Goal: Task Accomplishment & Management: Manage account settings

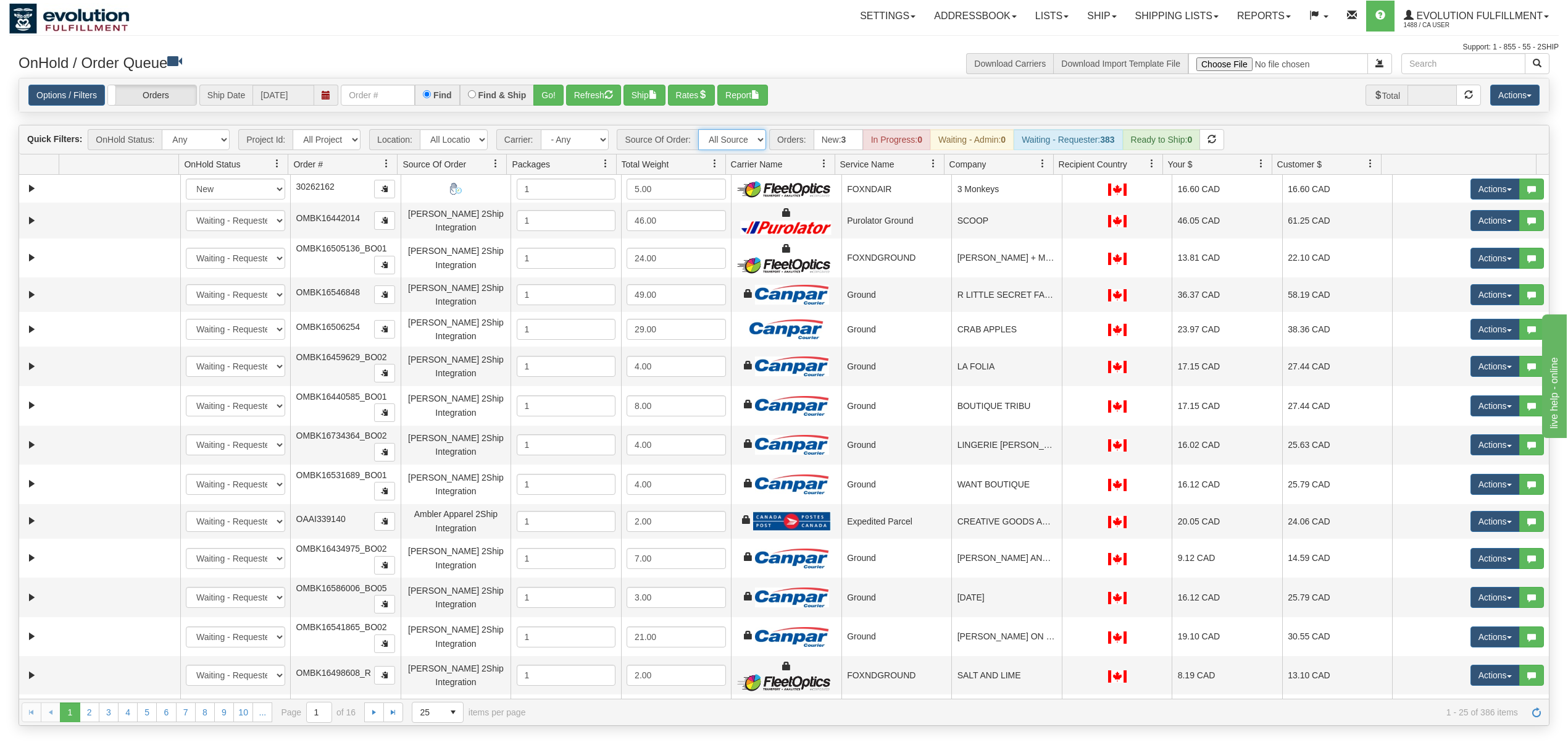
drag, startPoint x: 753, startPoint y: 145, endPoint x: 701, endPoint y: 141, distance: 52.2
click at [753, 145] on select "All Sources AirBlaster 2Ship Integration Ambler Apparel 2Ship Integration Blast…" at bounding box center [733, 140] width 68 height 21
click at [584, 141] on select "- Any - Has NO carrier assigned - Has a carrier assigned FleetOptics Inc. My Ca…" at bounding box center [575, 140] width 68 height 21
select select "-1"
click at [541, 130] on select "- Any - Has NO carrier assigned - Has a carrier assigned FleetOptics Inc. My Ca…" at bounding box center [575, 140] width 68 height 21
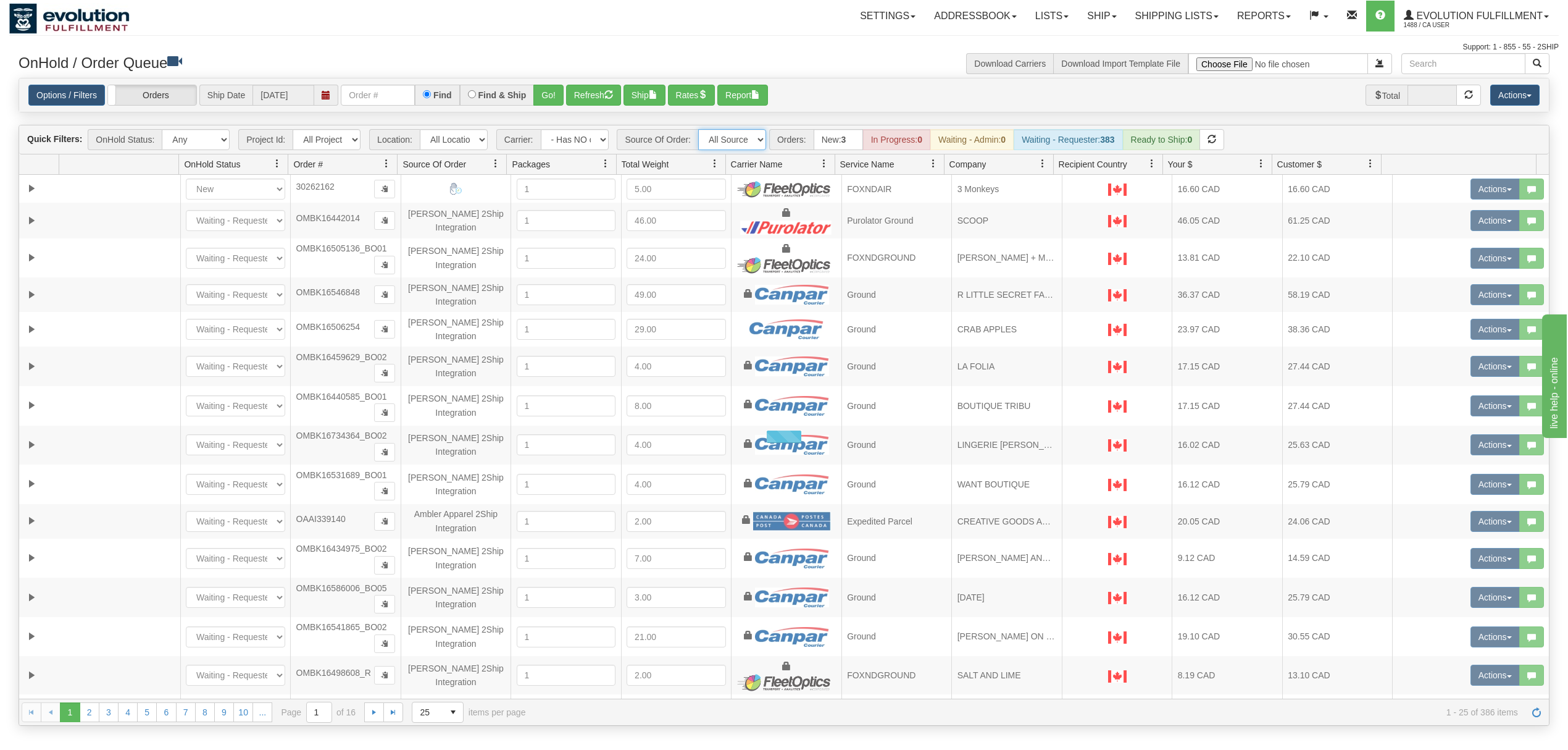
click at [751, 142] on select "All Sources AirBlaster 2Ship Integration Ambler Apparel 2Ship Integration Blast…" at bounding box center [733, 140] width 68 height 21
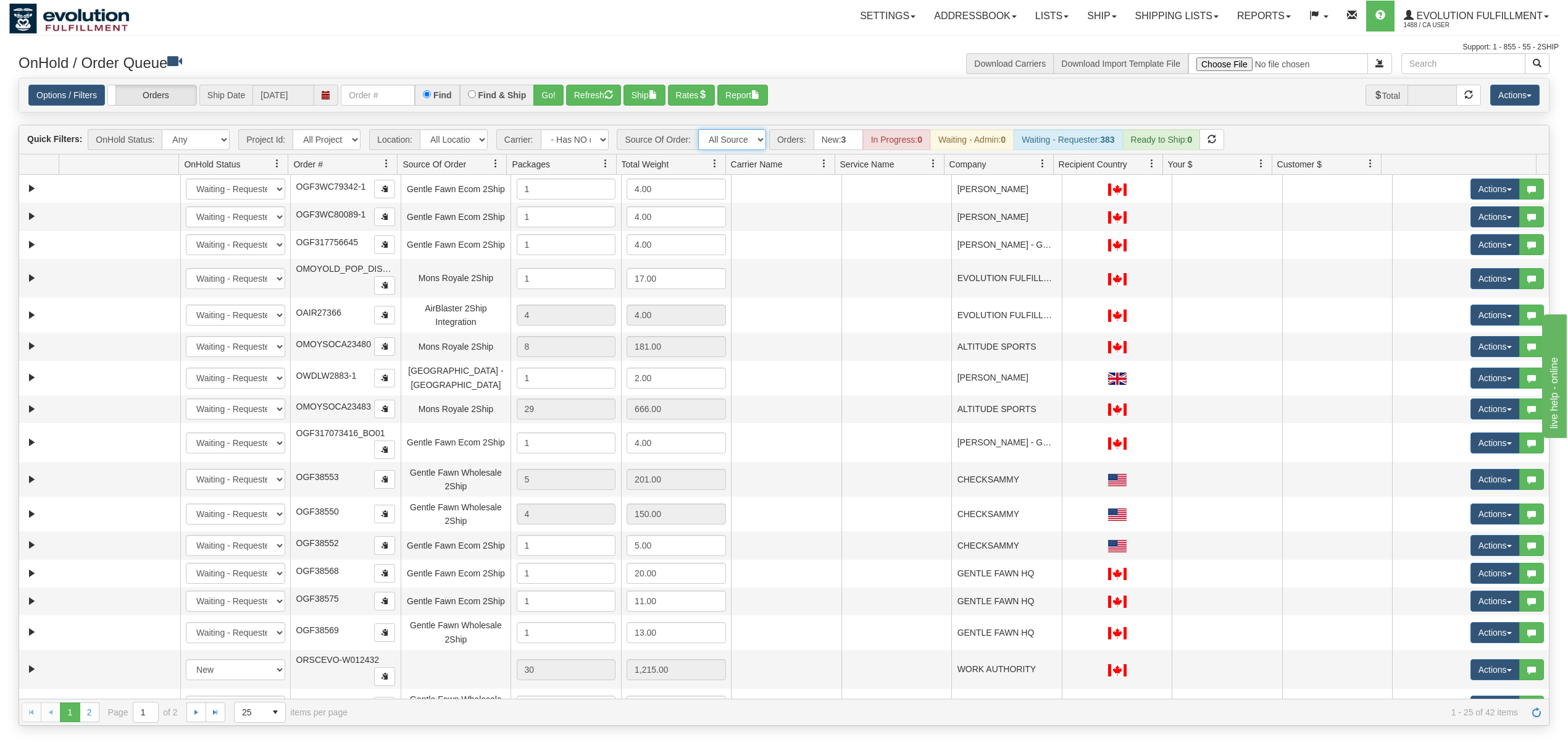
select select "Gentle Fawn Wholesale 2Ship"
click at [699, 130] on select "All Sources AirBlaster 2Ship Integration Ambler Apparel 2Ship Integration Blast…" at bounding box center [733, 140] width 68 height 21
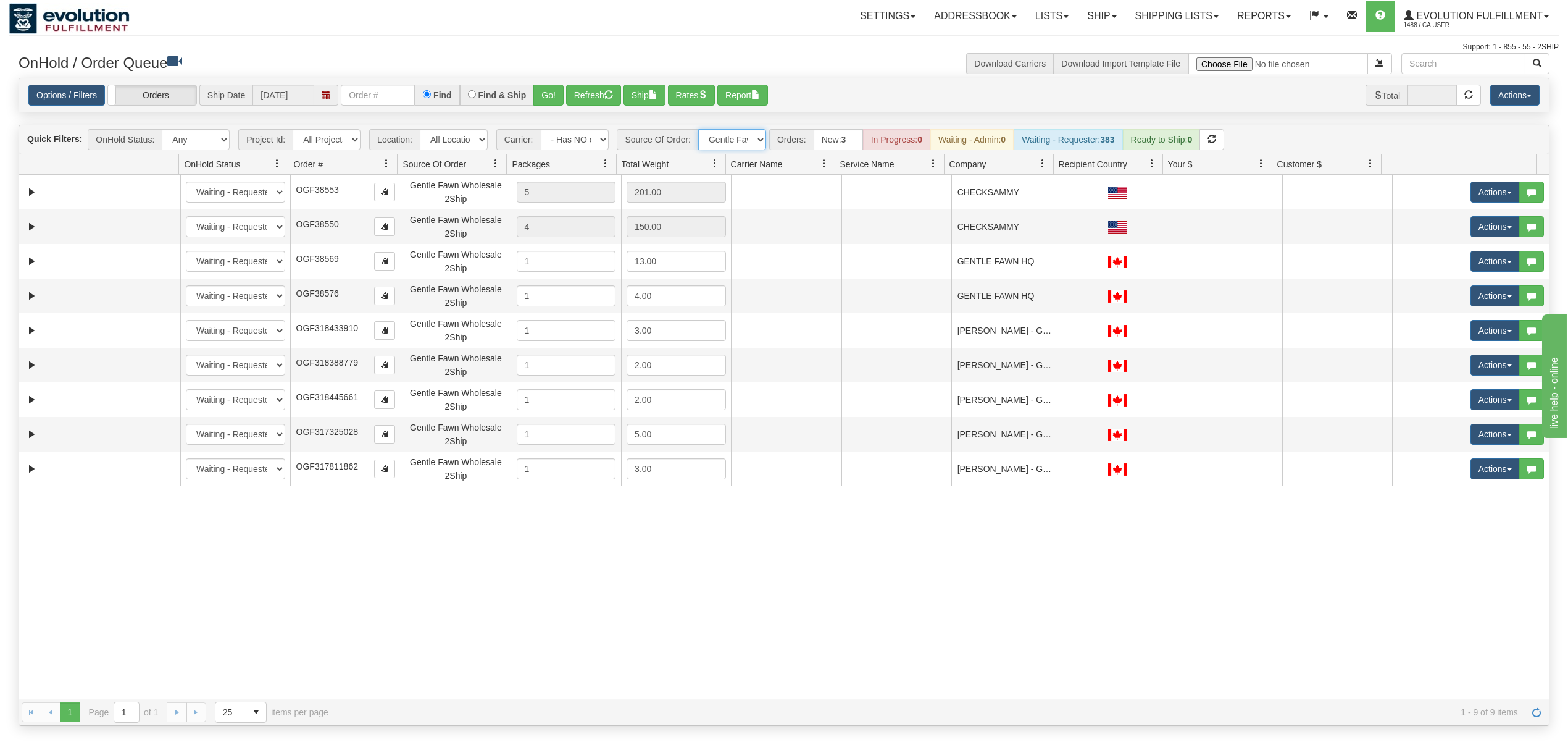
click at [726, 144] on select "All Sources AirBlaster 2Ship Integration Ambler Apparel 2Ship Integration Blast…" at bounding box center [733, 140] width 68 height 21
click at [589, 142] on select "- Any - Has NO carrier assigned - Has a carrier assigned FleetOptics Inc. My Ca…" at bounding box center [575, 140] width 68 height 21
select select "grid toolbar"
click at [541, 130] on select "- Any - Has NO carrier assigned - Has a carrier assigned FleetOptics Inc. My Ca…" at bounding box center [575, 140] width 68 height 21
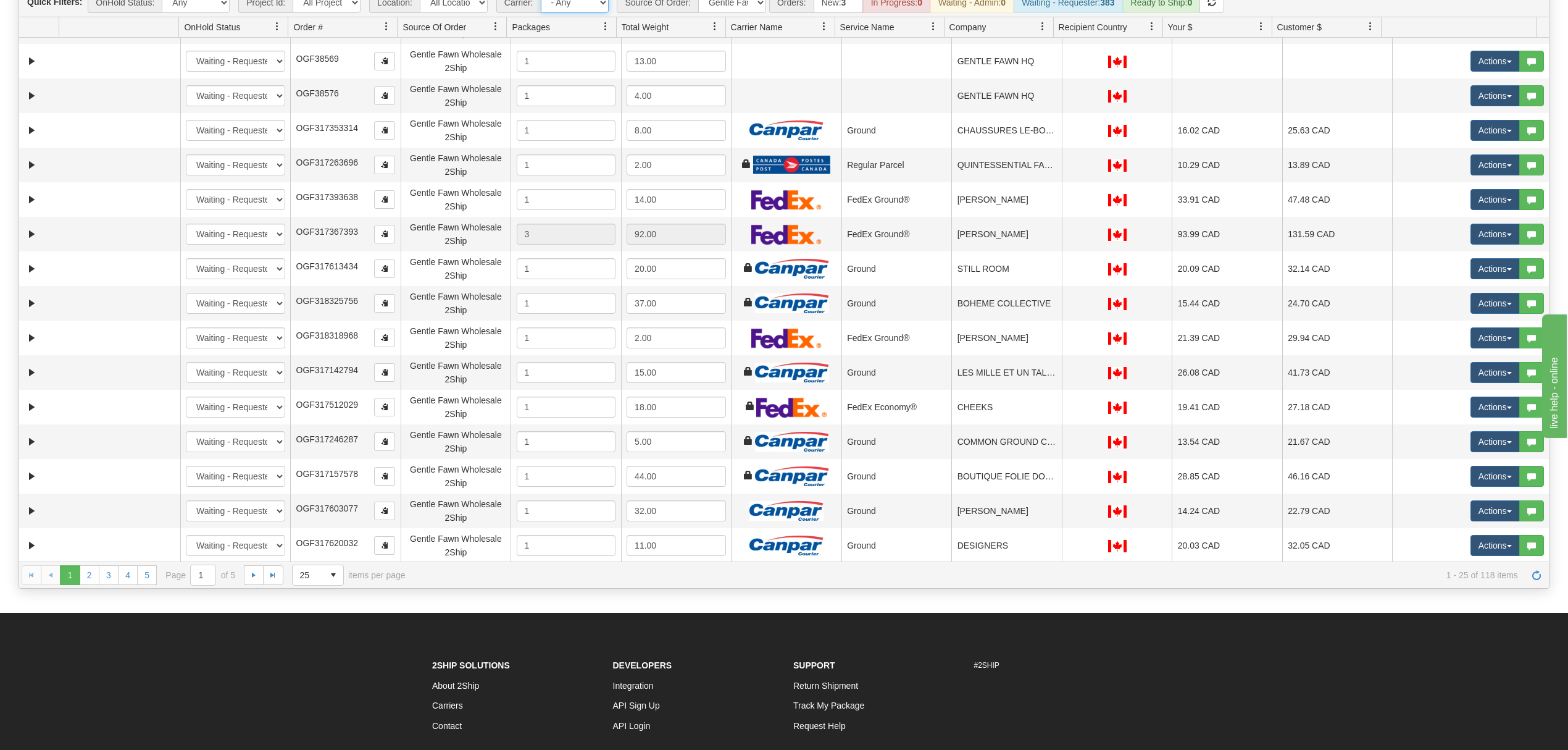
scroll to position [256, 0]
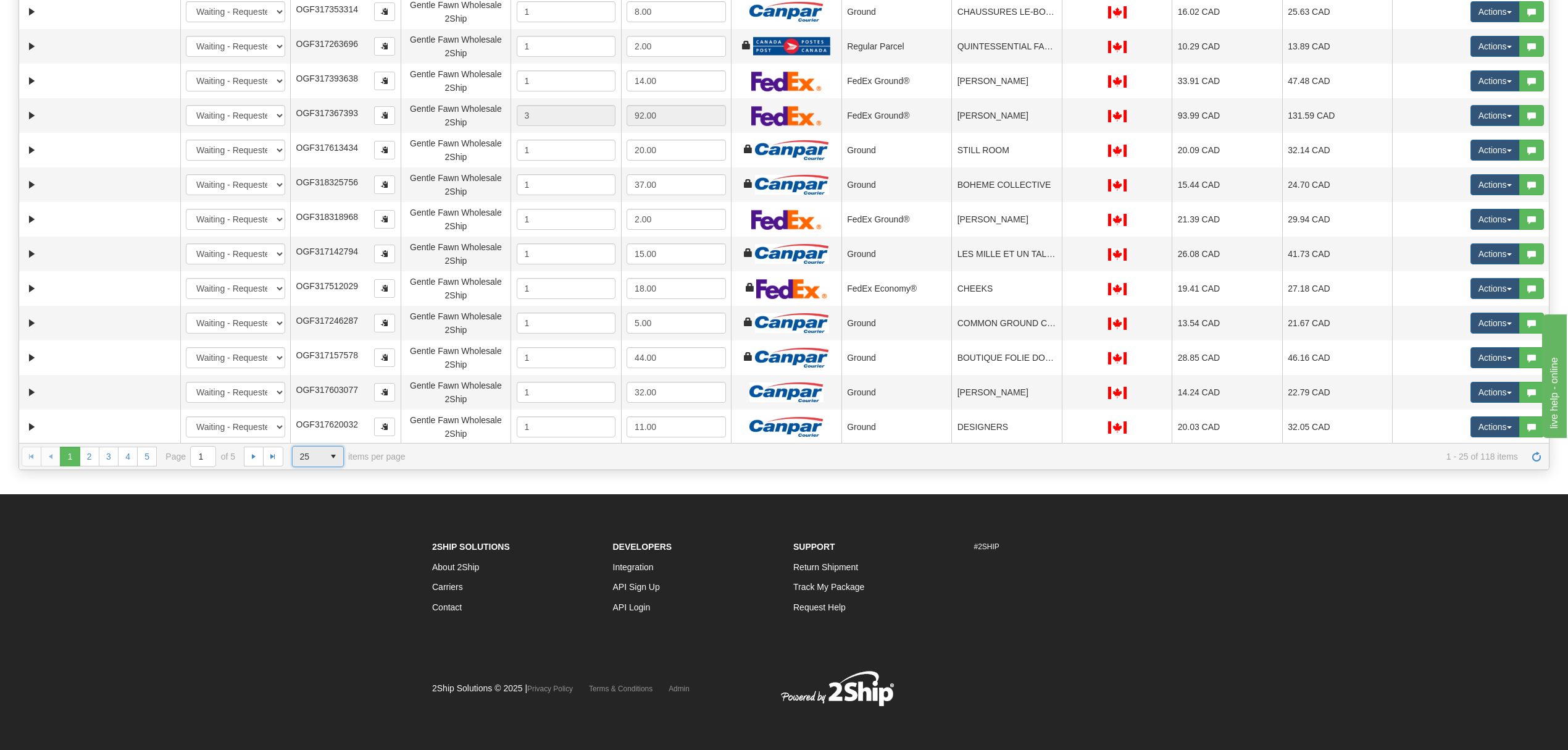
click at [313, 459] on span "25" at bounding box center [308, 456] width 17 height 13
click at [317, 536] on li "100" at bounding box center [318, 531] width 51 height 17
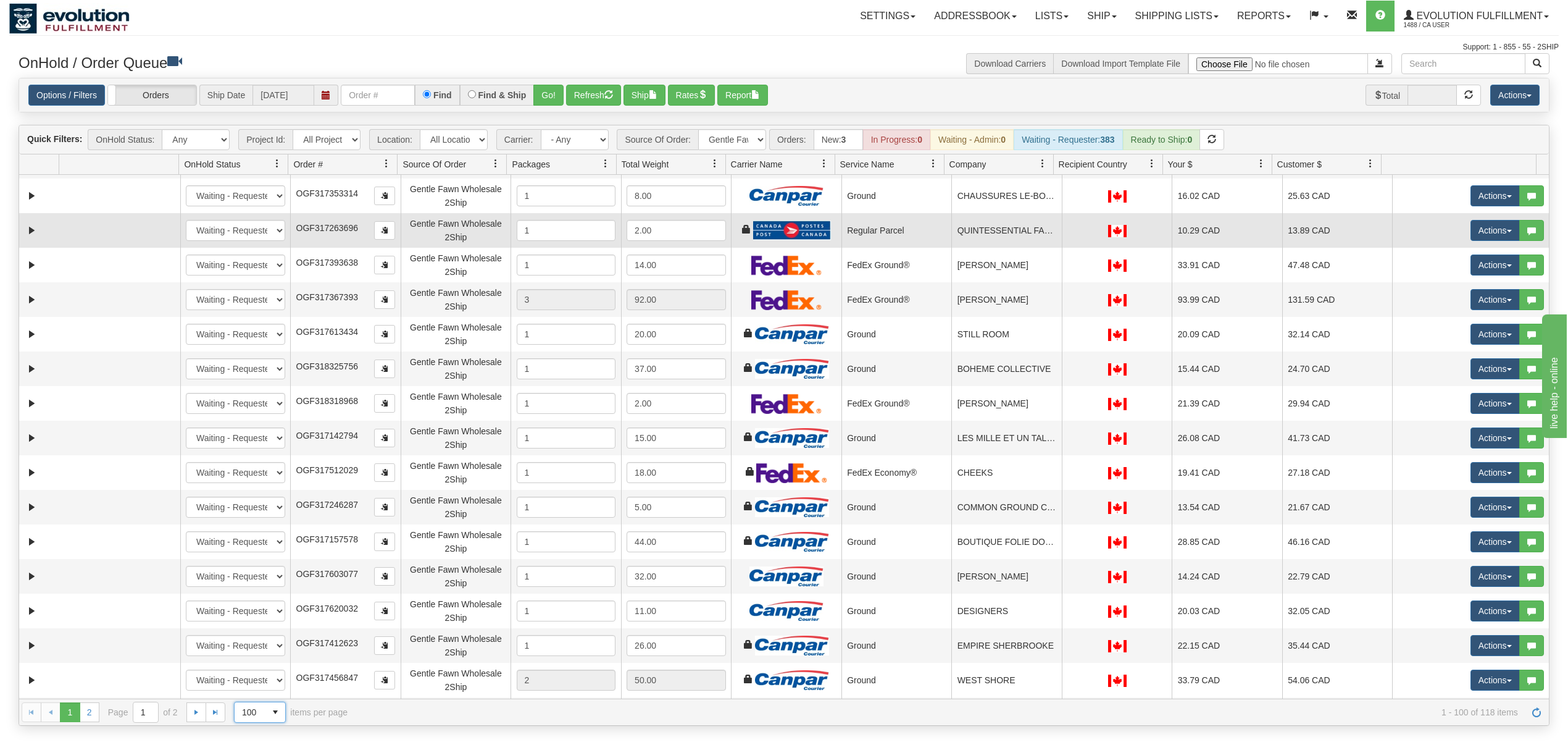
scroll to position [0, 0]
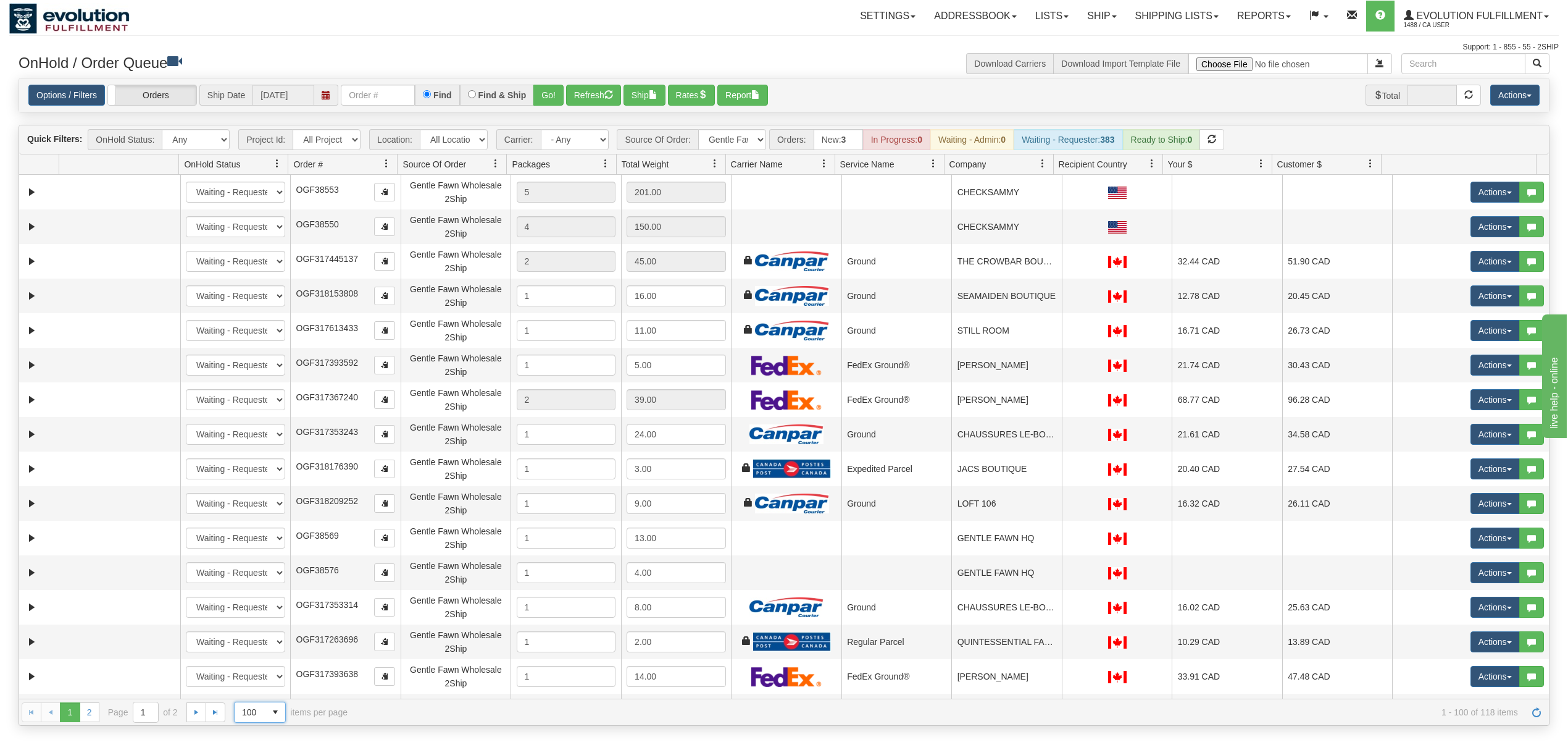
click at [1043, 159] on link at bounding box center [1043, 164] width 21 height 21
click at [1055, 190] on span "Sort Ascending" at bounding box center [1087, 193] width 64 height 13
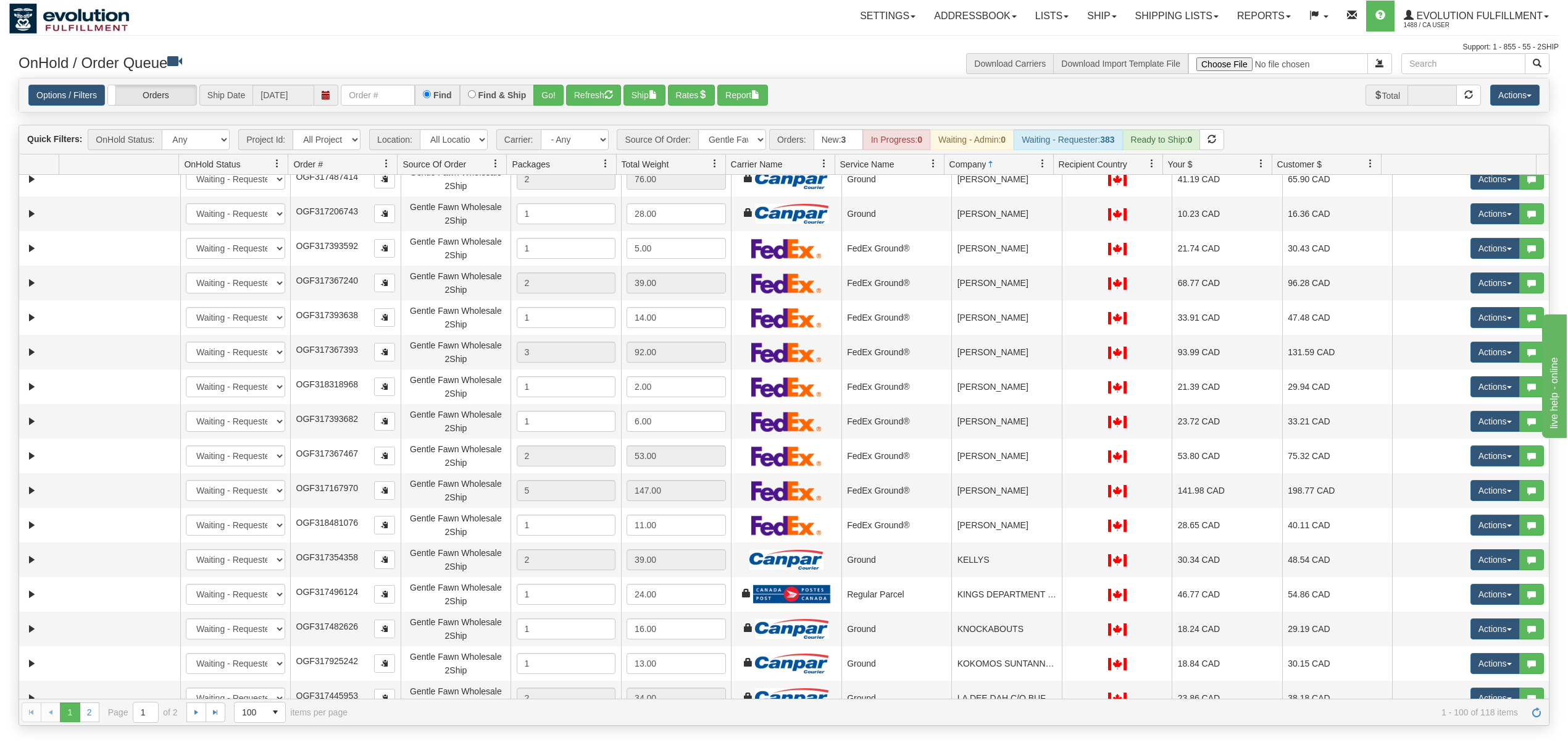
scroll to position [1729, 0]
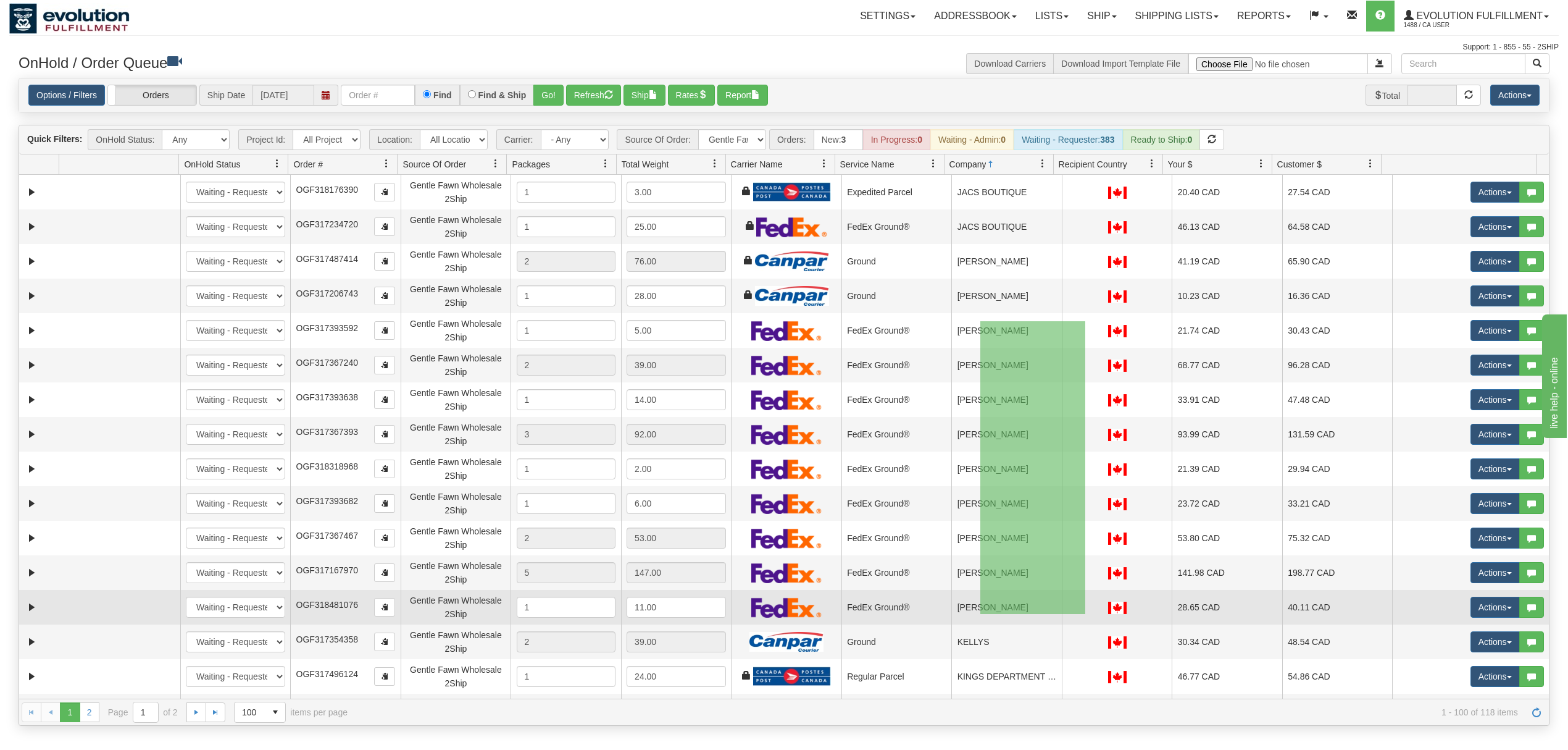
drag, startPoint x: 980, startPoint y: 322, endPoint x: 1085, endPoint y: 618, distance: 314.1
click at [1085, 618] on tbody "31652099 EVOLUTION V3 91196934 91217036 New In Progress Waiting - Admin Waiting…" at bounding box center [784, 175] width 1530 height 3459
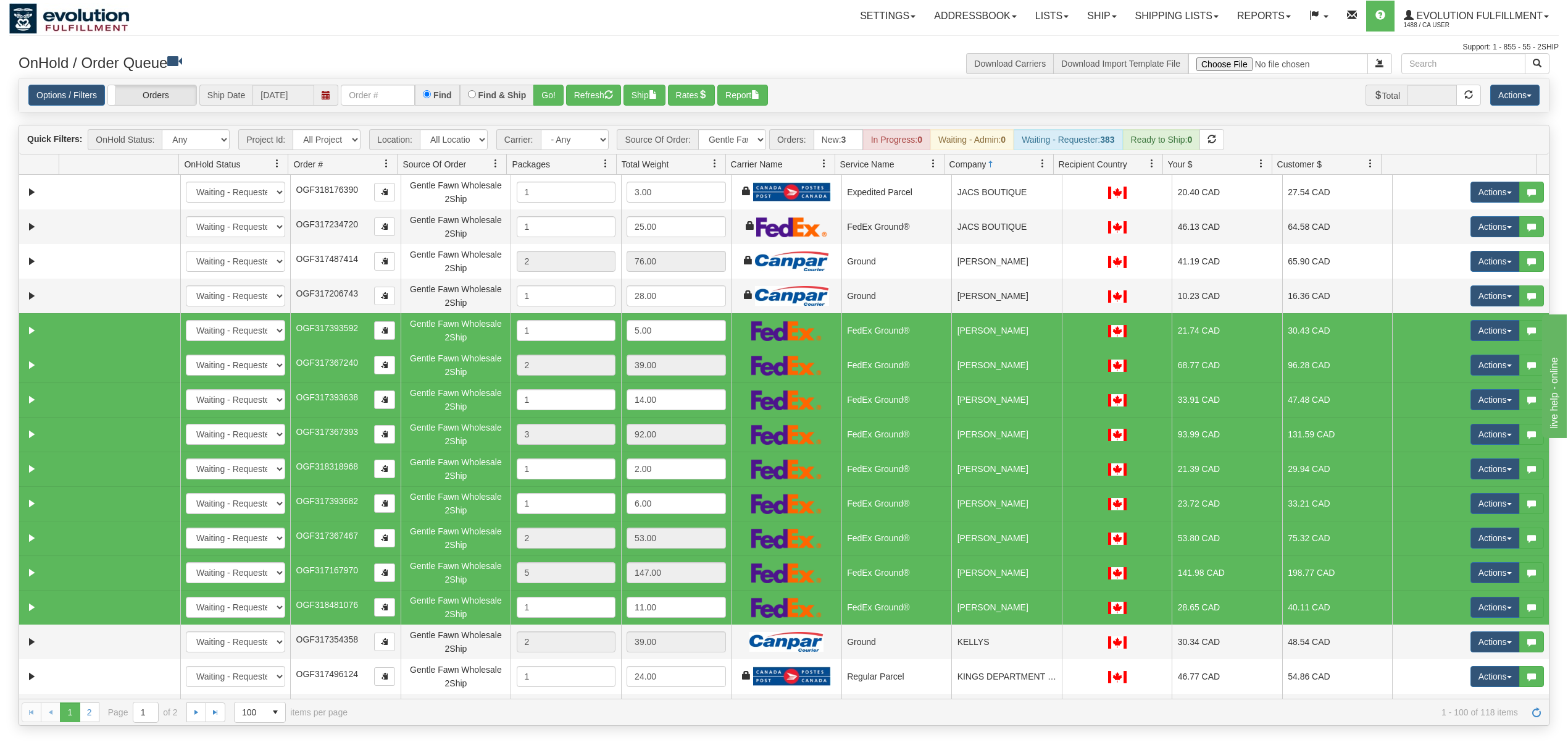
click at [969, 365] on td "[PERSON_NAME]" at bounding box center [1006, 365] width 111 height 35
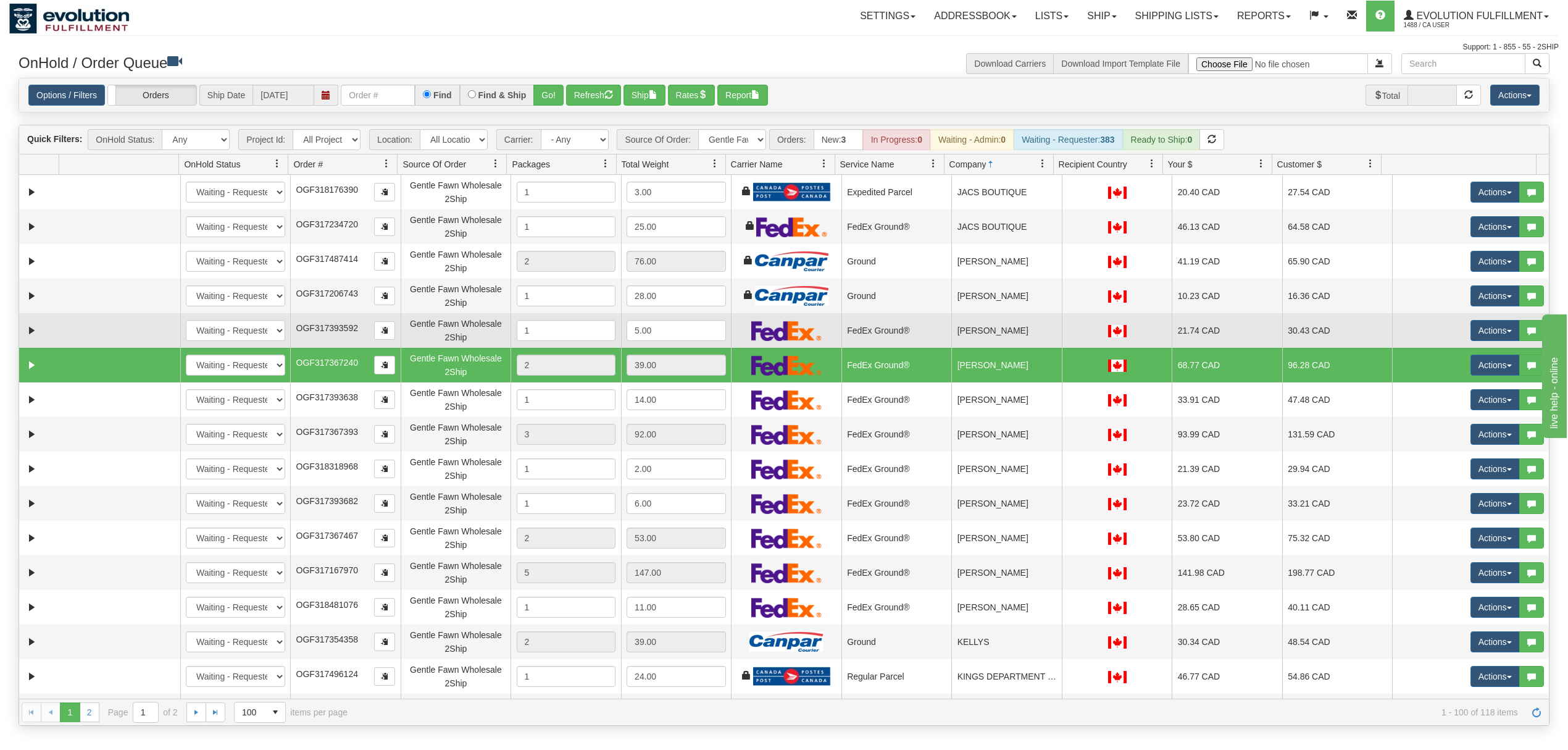
click at [985, 337] on td "[PERSON_NAME]" at bounding box center [1006, 330] width 111 height 35
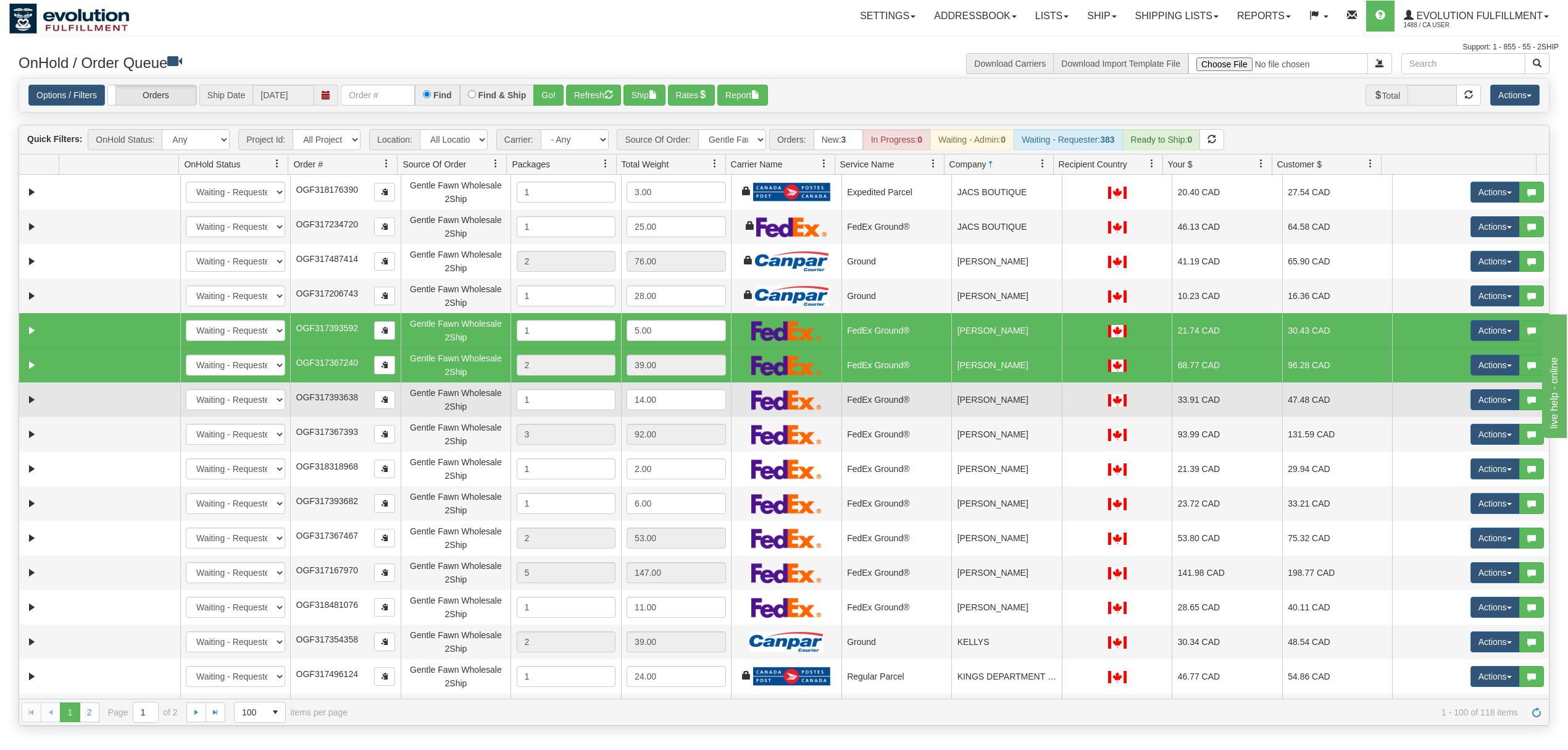
click at [352, 401] on span "OGF317393638" at bounding box center [327, 397] width 62 height 10
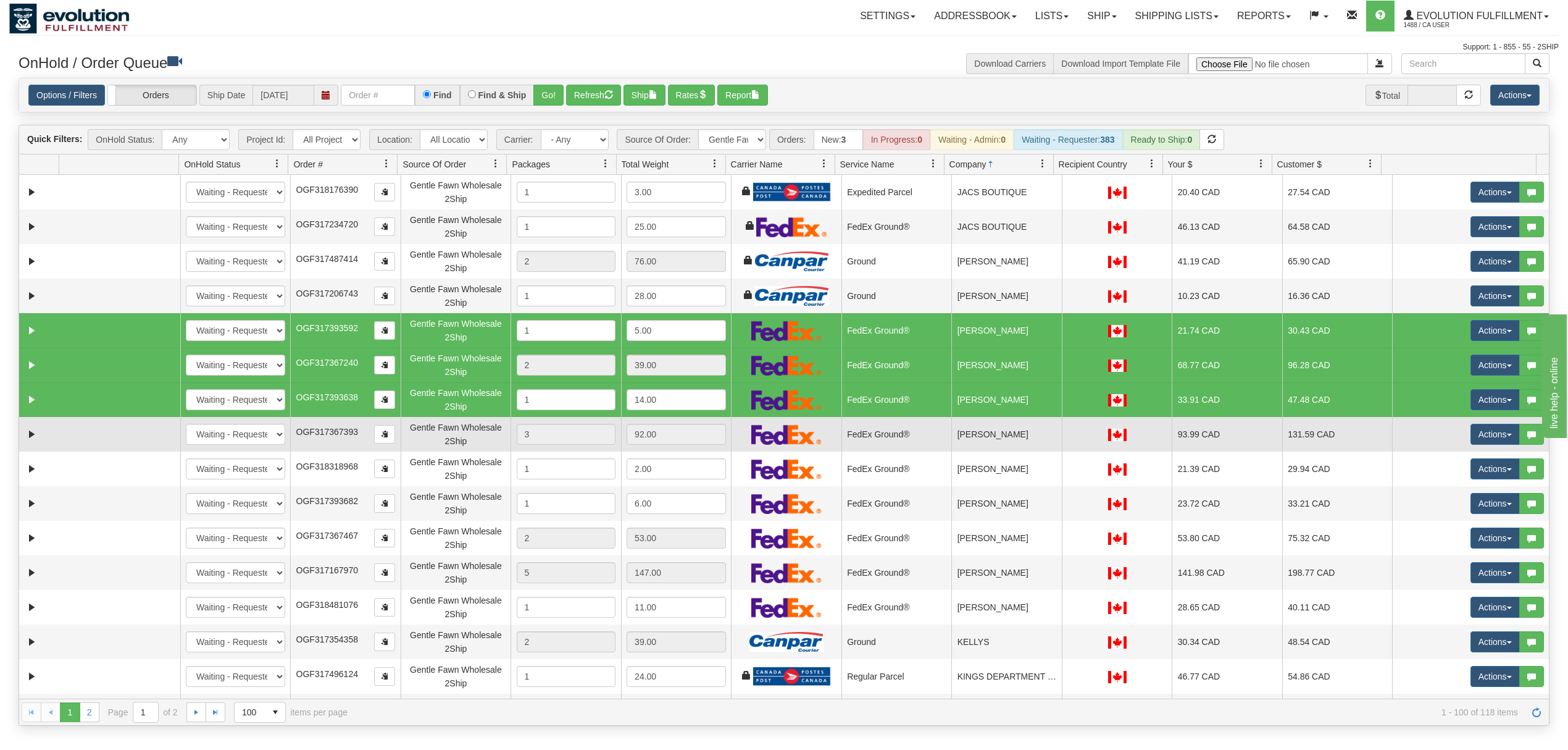
click at [342, 445] on td "OGF317367393" at bounding box center [346, 434] width 111 height 35
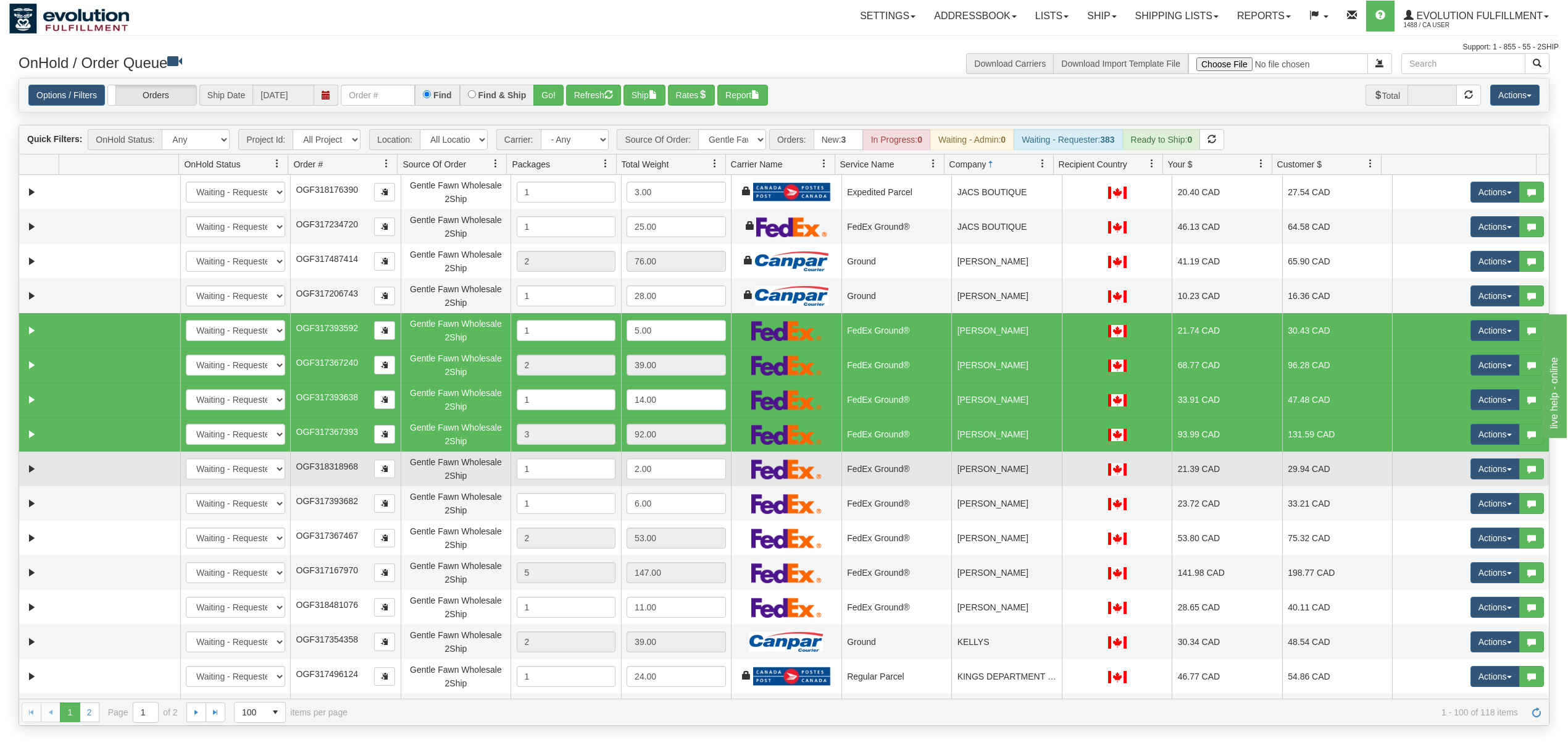
click at [341, 475] on td "OGF318318968" at bounding box center [346, 469] width 111 height 35
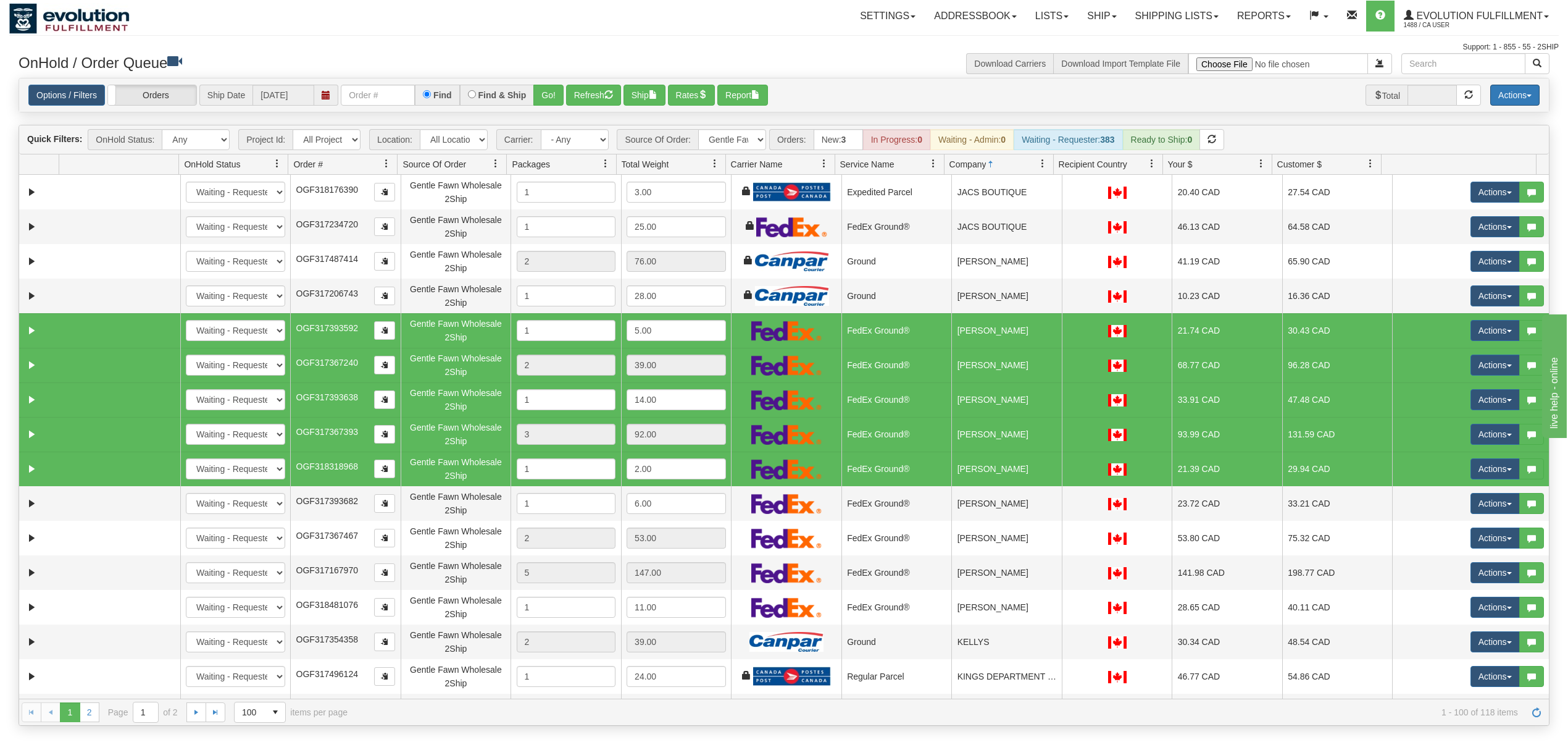
click at [1517, 94] on button "Actions" at bounding box center [1515, 95] width 50 height 21
click at [1463, 195] on link "Delete Selected" at bounding box center [1487, 194] width 104 height 17
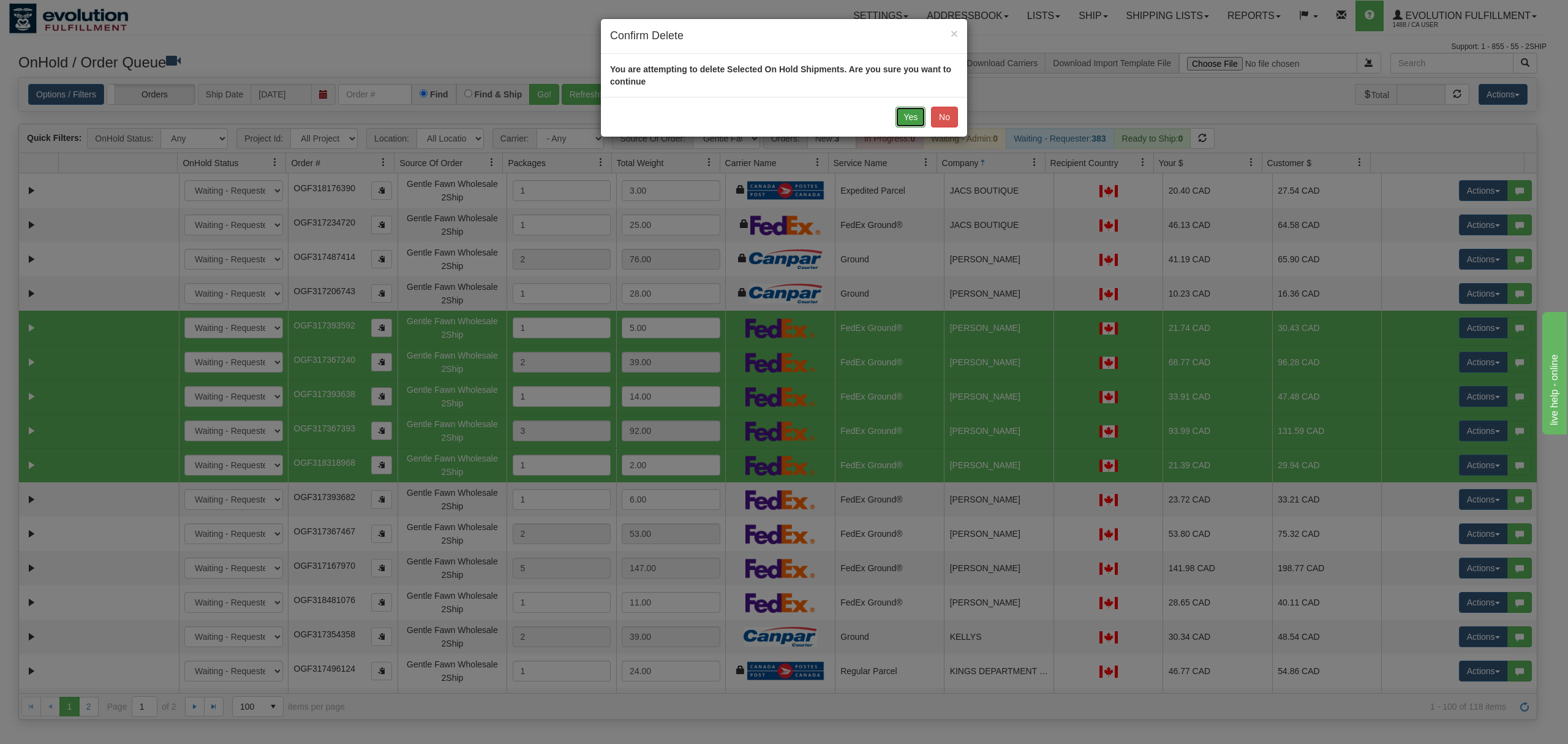
click at [903, 116] on button "Yes" at bounding box center [910, 118] width 30 height 21
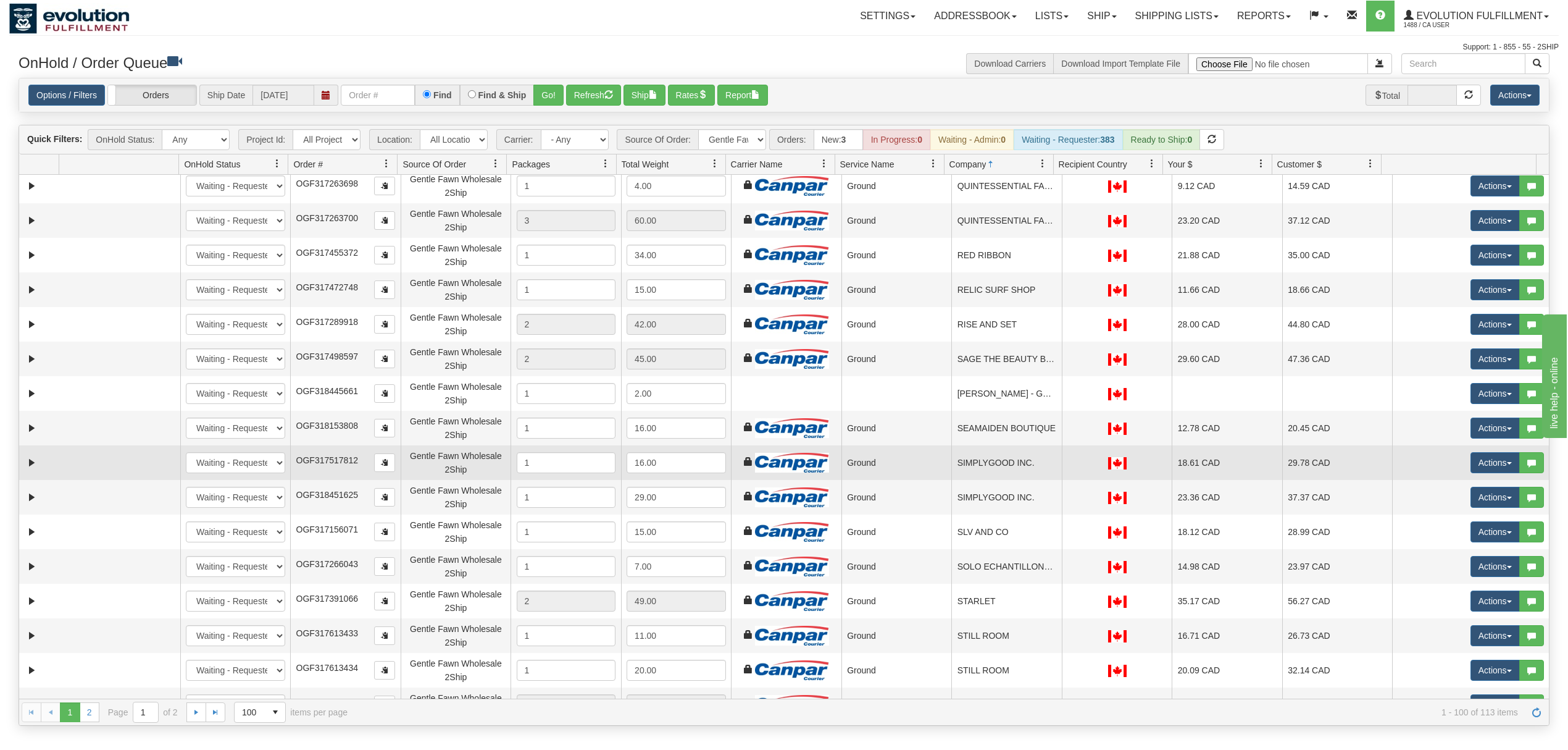
scroll to position [2717, 0]
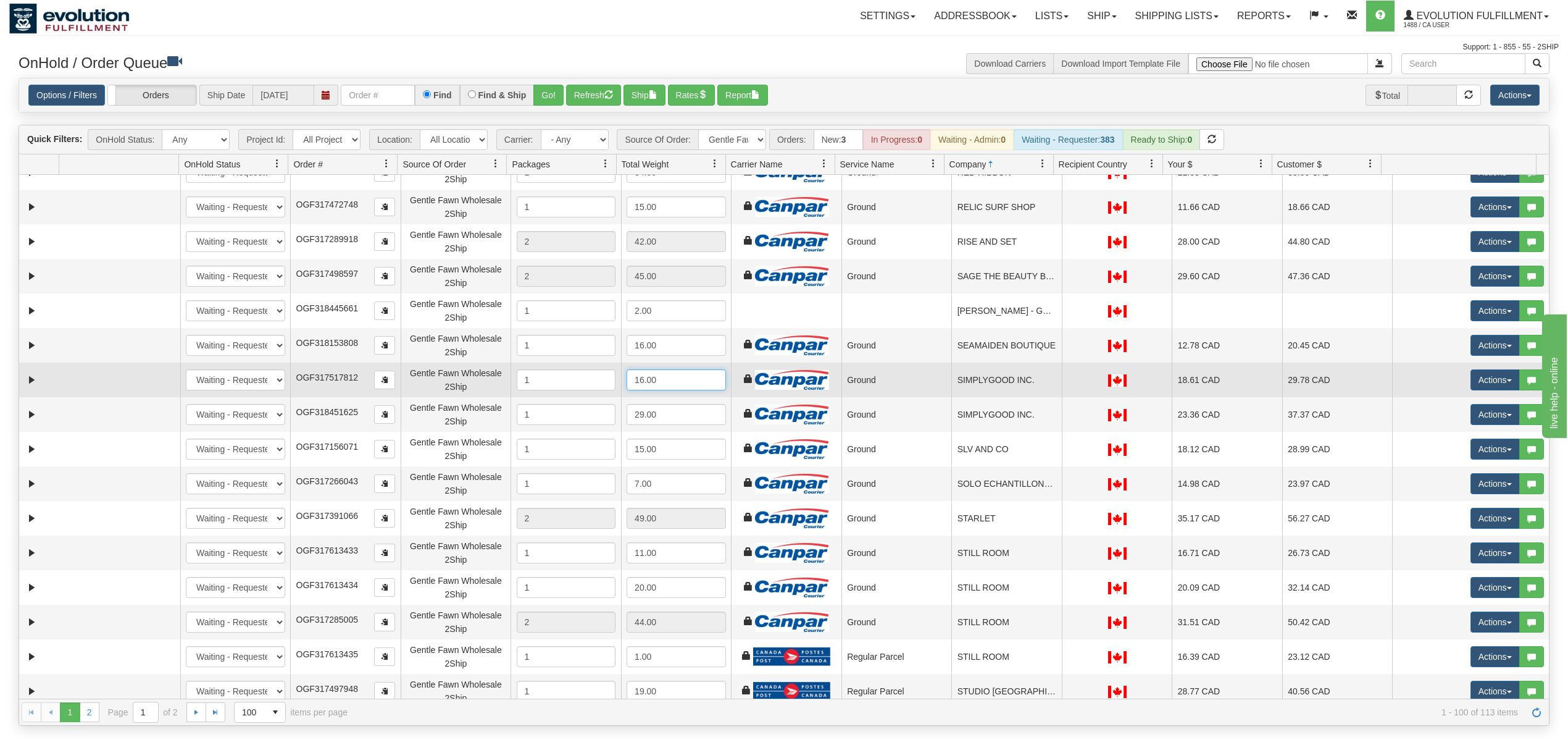
click at [675, 374] on input "16.00" at bounding box center [676, 380] width 99 height 21
click at [855, 373] on td "Ground" at bounding box center [897, 380] width 111 height 35
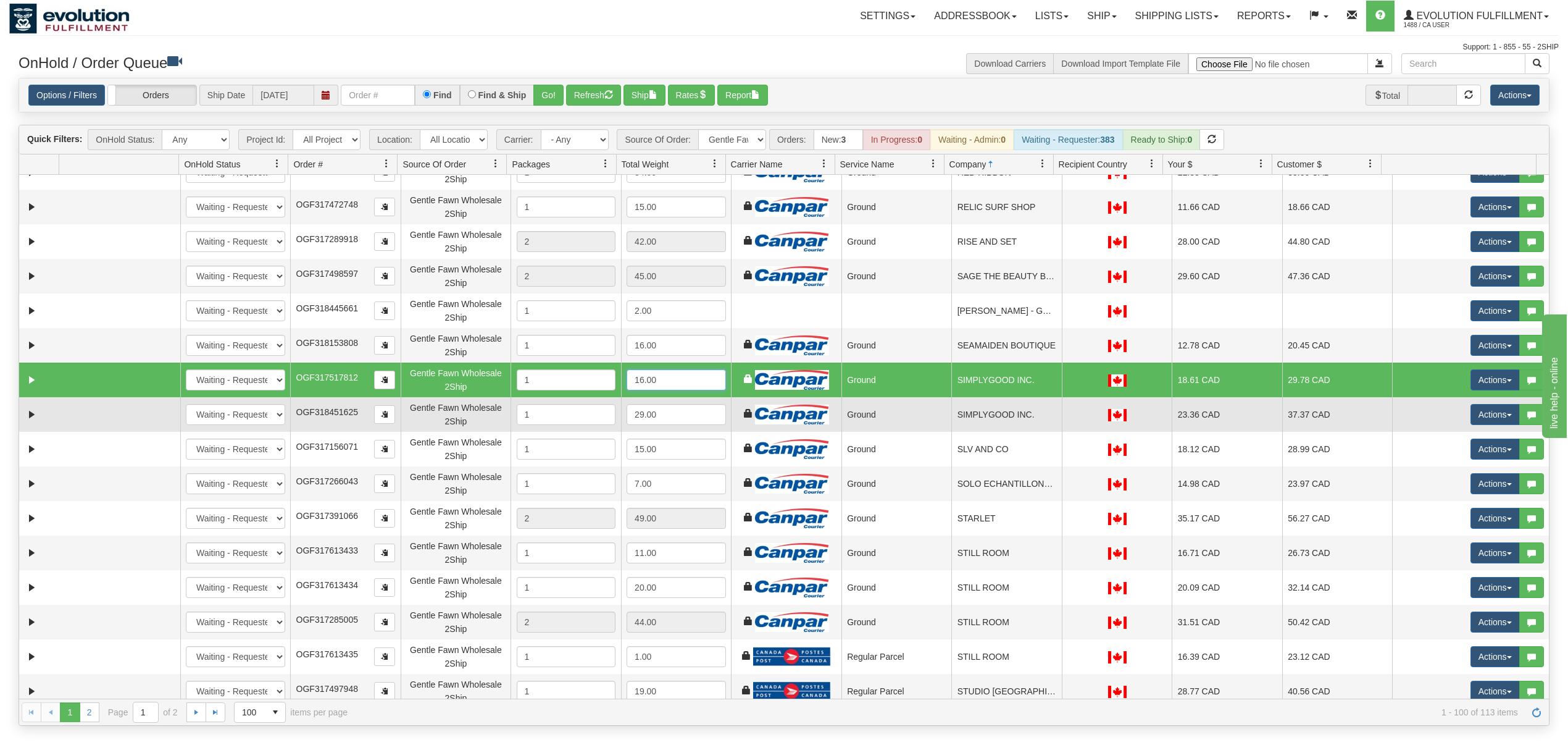
click at [336, 406] on td "OGF318451625" at bounding box center [346, 415] width 111 height 35
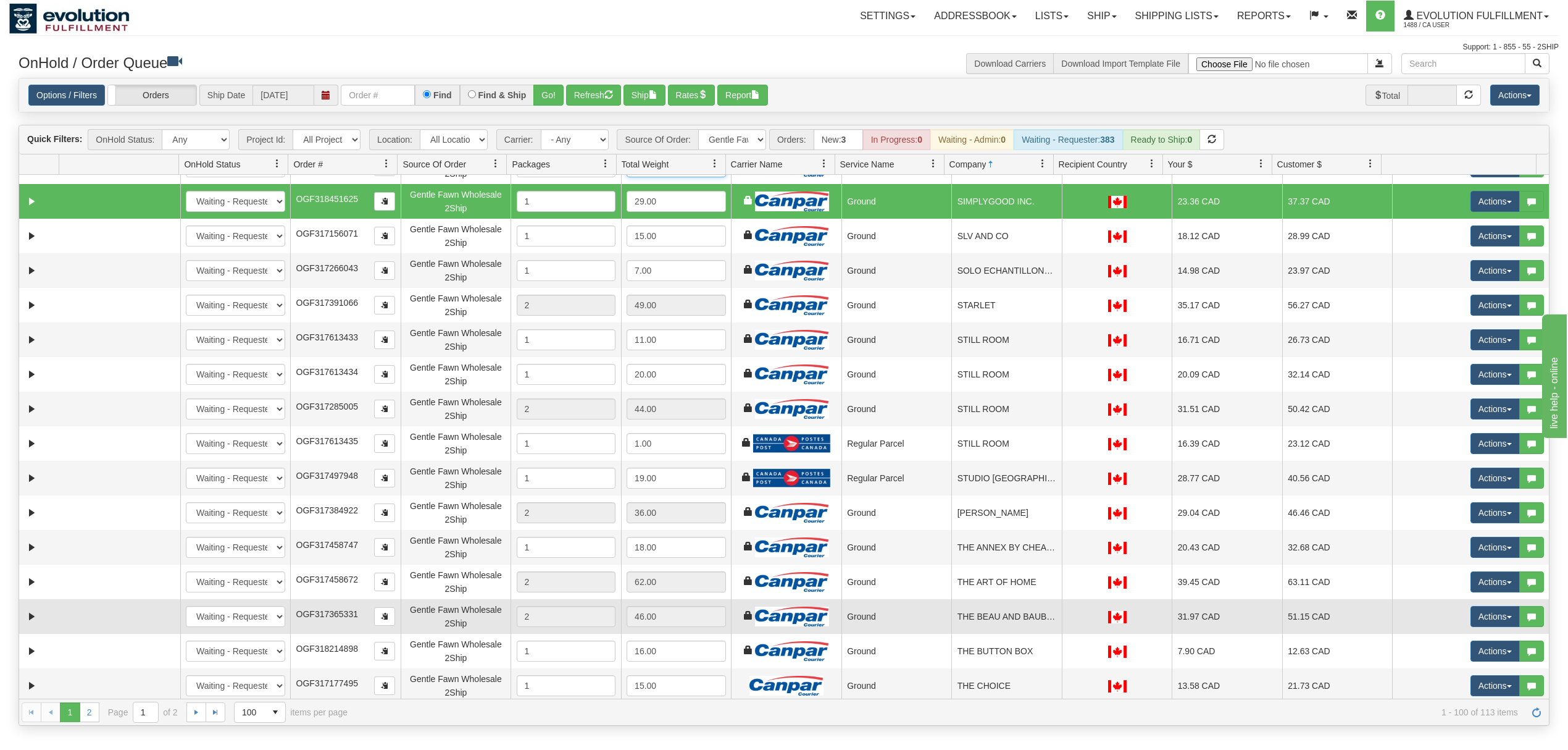
scroll to position [2931, 0]
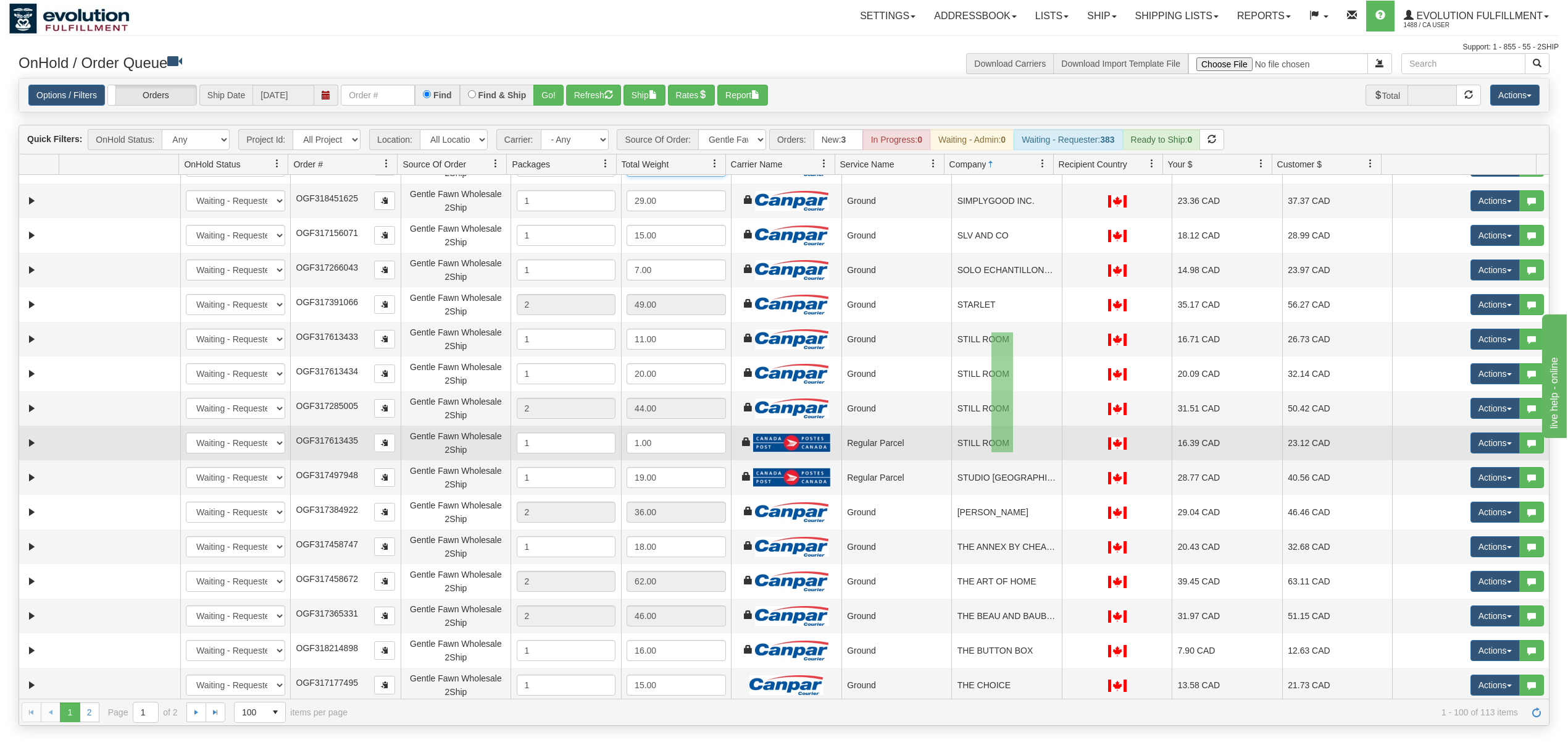
drag, startPoint x: 992, startPoint y: 332, endPoint x: 1013, endPoint y: 452, distance: 121.8
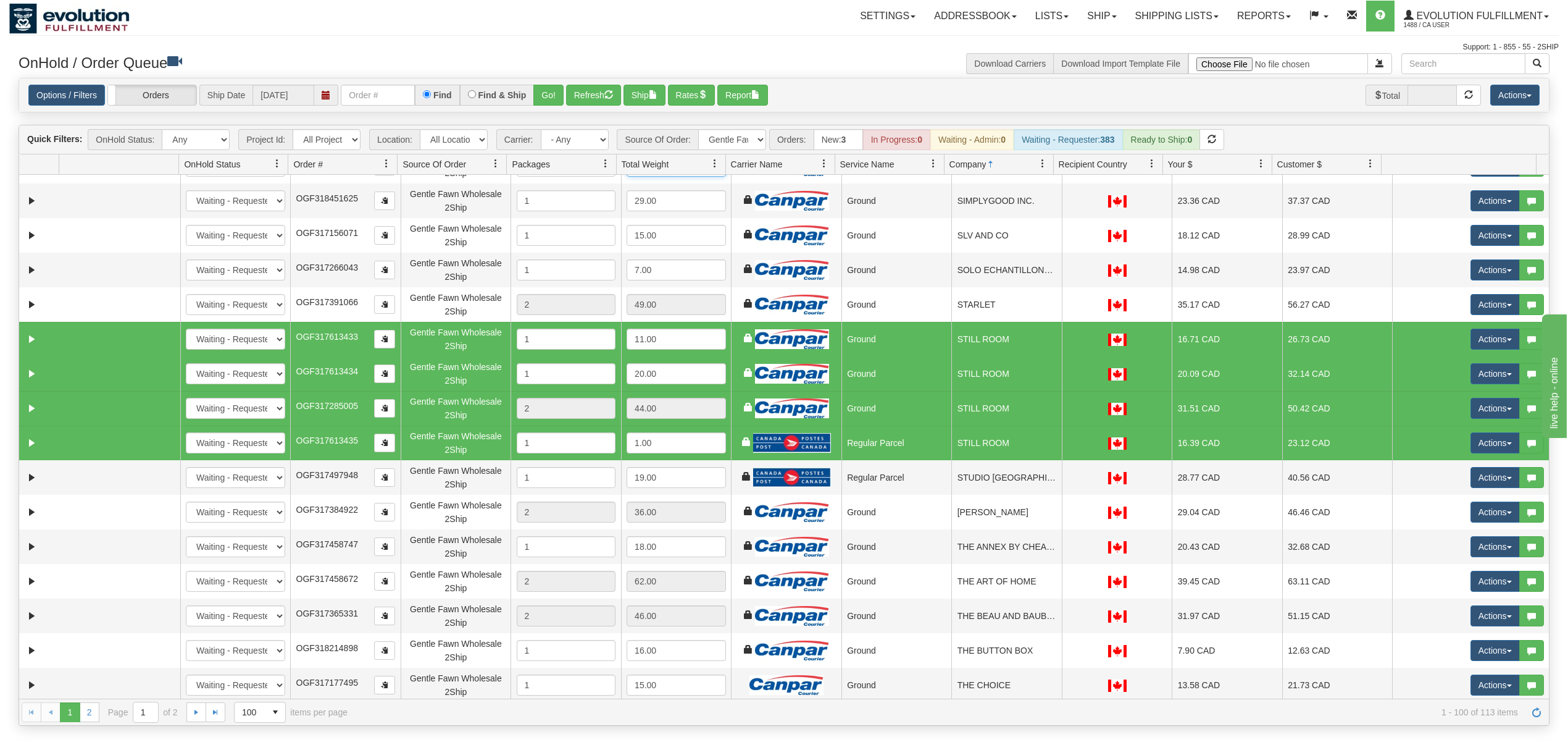
click at [311, 369] on span "OGF317613434" at bounding box center [327, 371] width 62 height 10
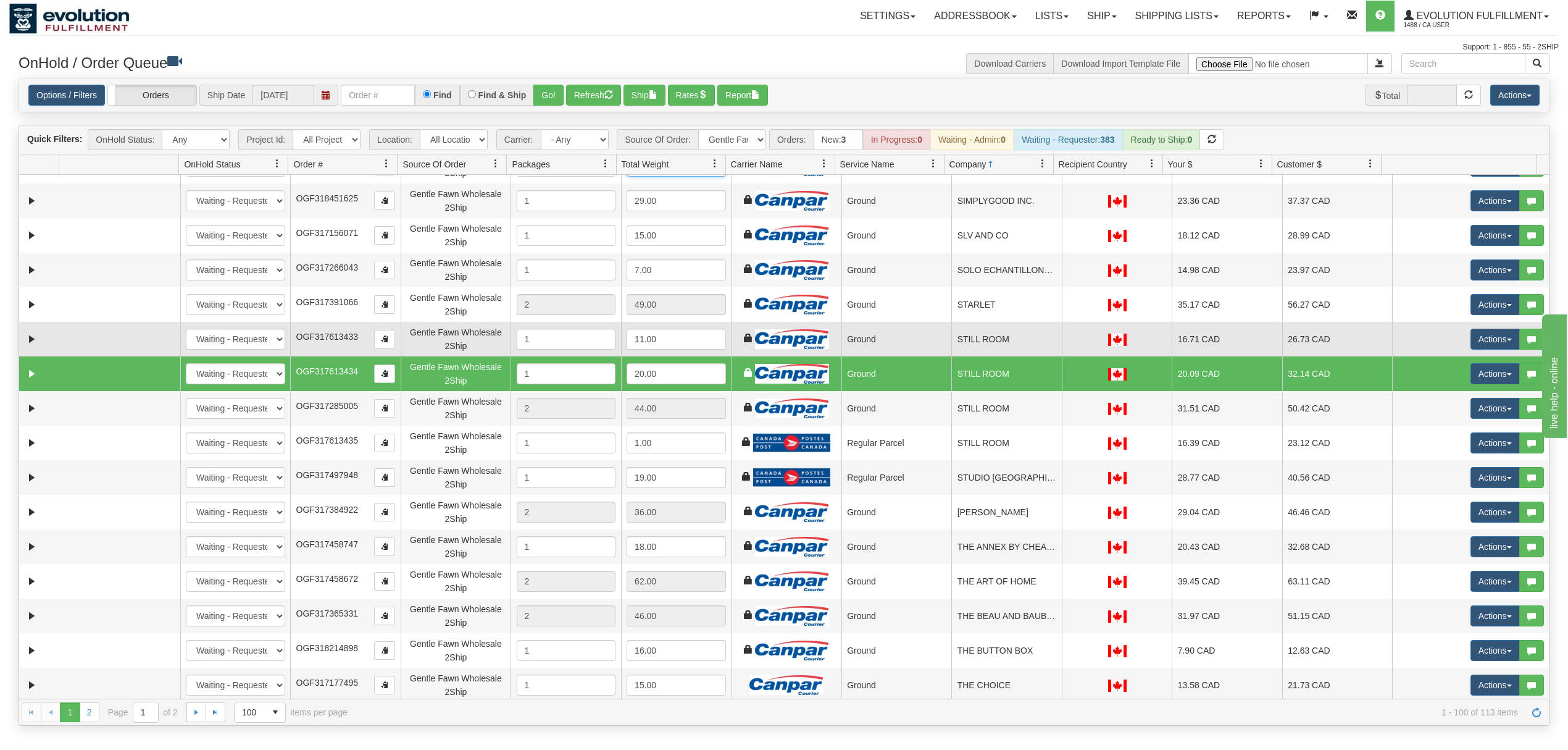
click at [349, 335] on span "OGF317613433" at bounding box center [327, 336] width 62 height 10
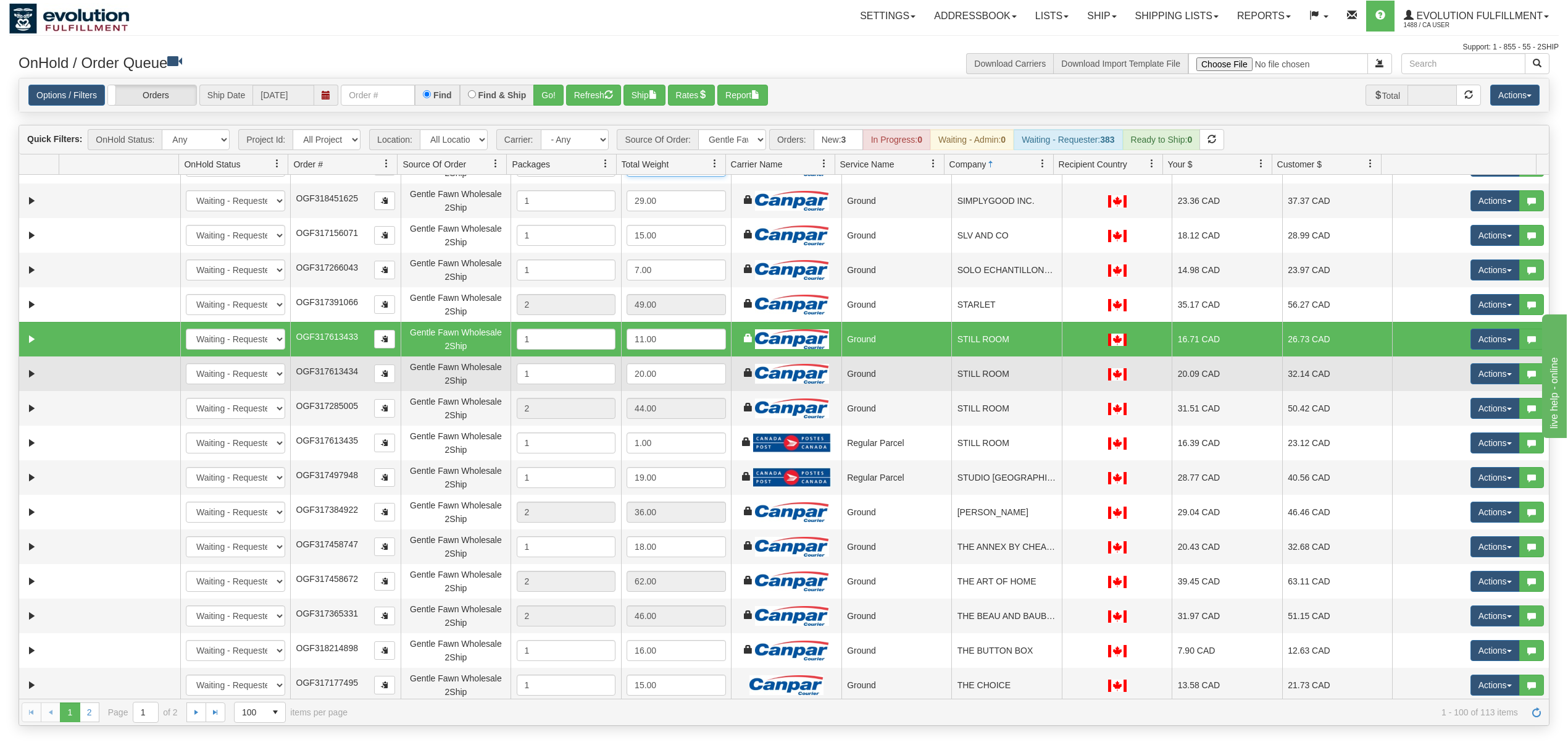
click at [361, 379] on td "OGF317613434" at bounding box center [346, 374] width 111 height 35
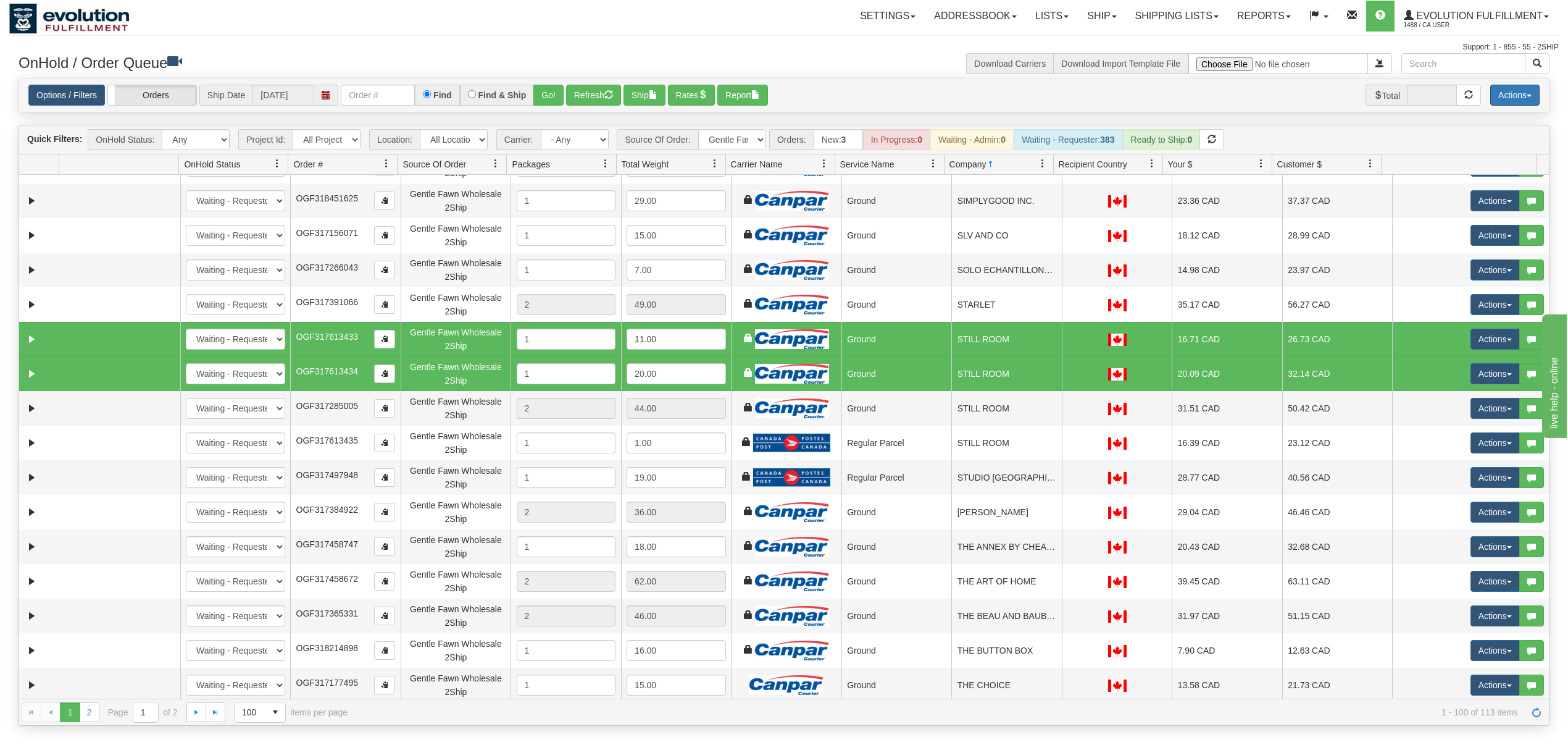
click at [1511, 91] on button "Actions" at bounding box center [1515, 95] width 50 height 21
click at [1448, 194] on link "Delete Selected" at bounding box center [1487, 194] width 104 height 17
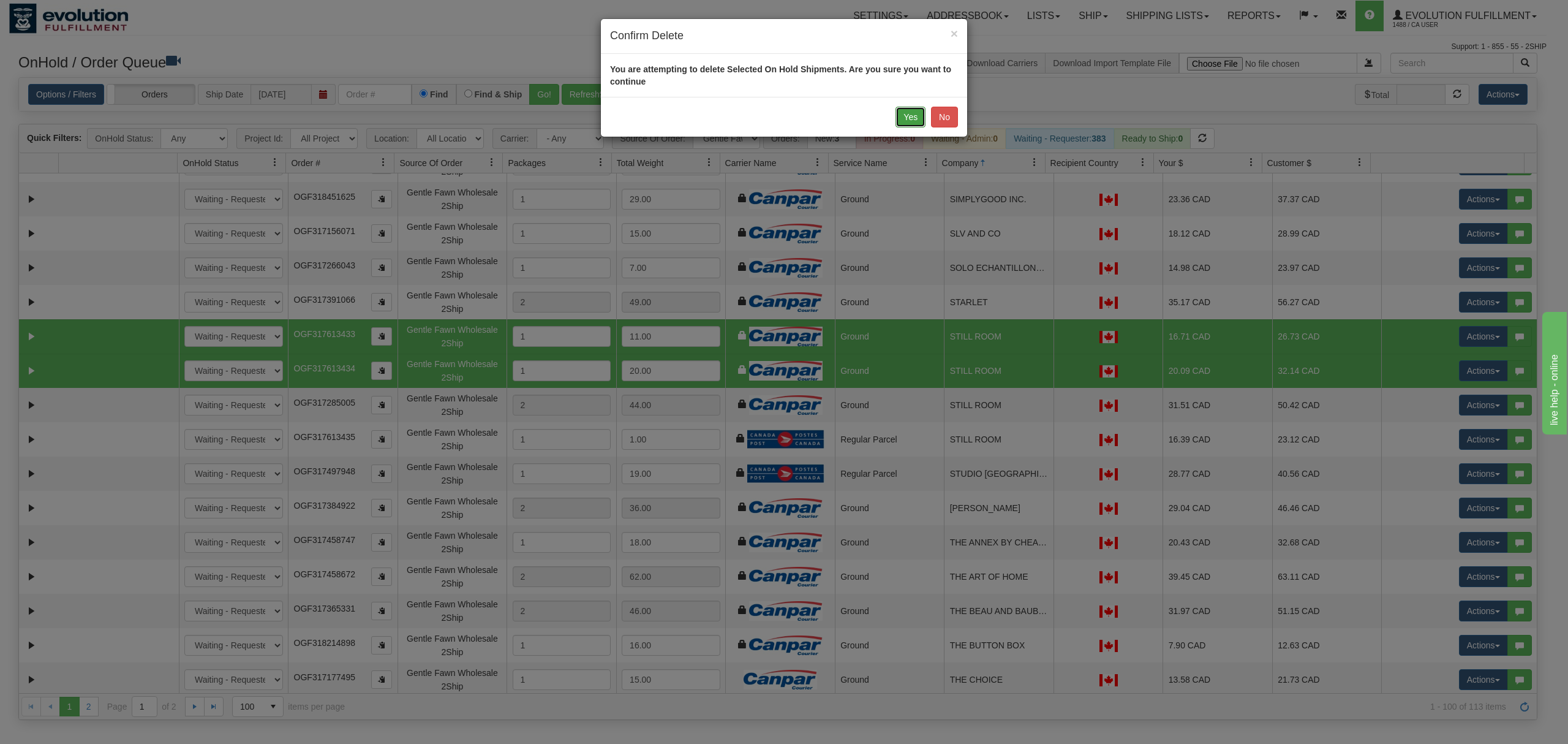
click at [917, 120] on button "Yes" at bounding box center [910, 118] width 30 height 21
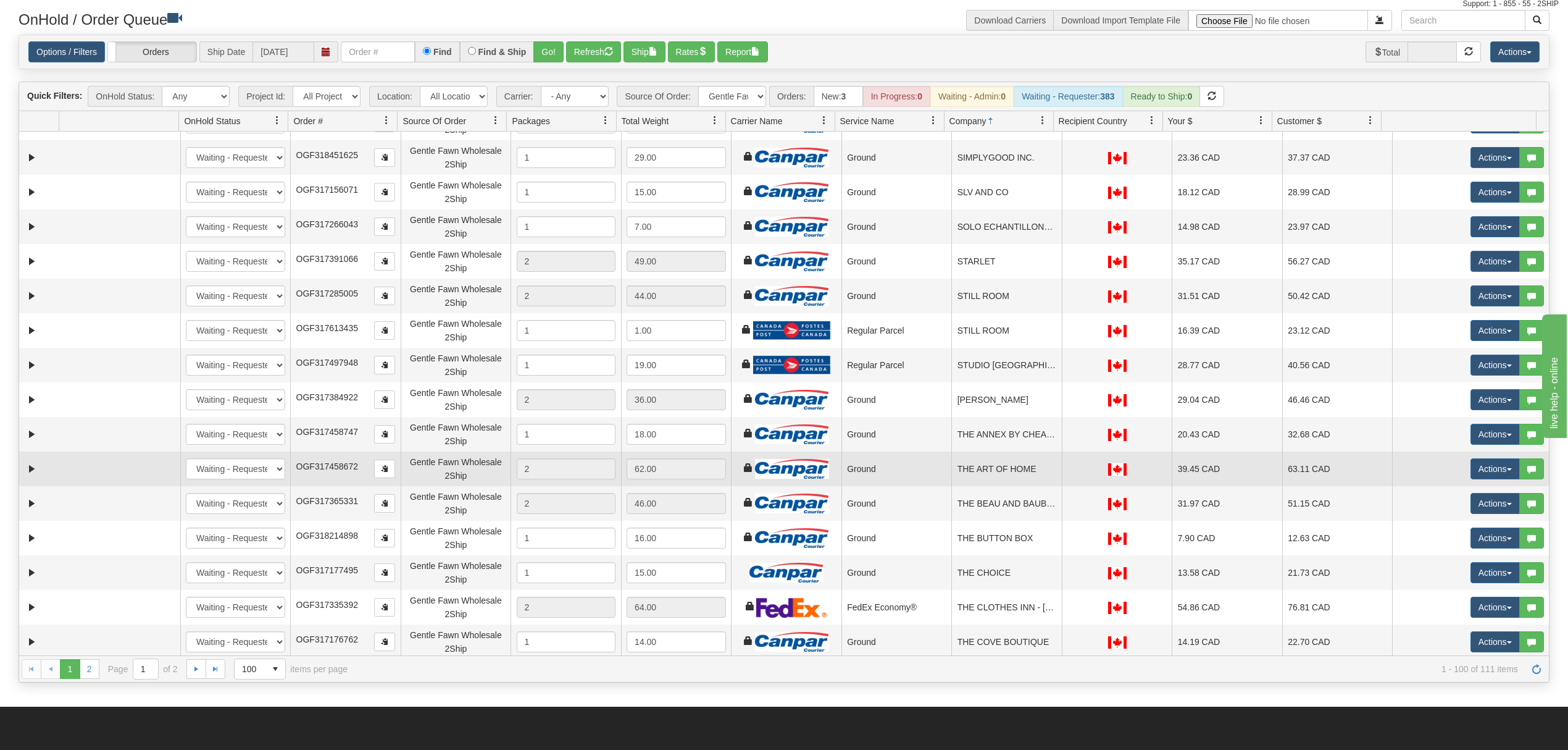
scroll to position [83, 0]
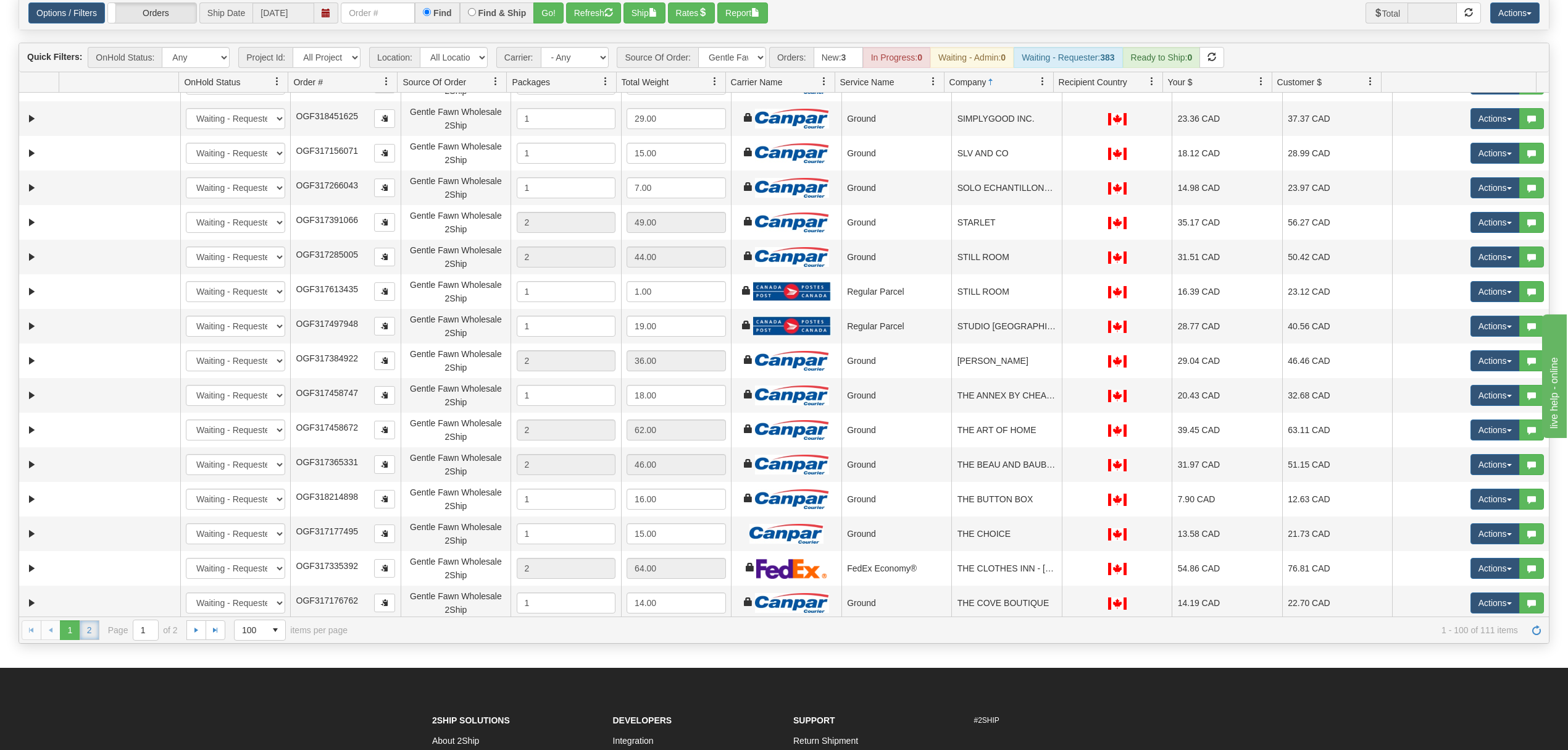
click at [89, 633] on link "2" at bounding box center [89, 630] width 19 height 19
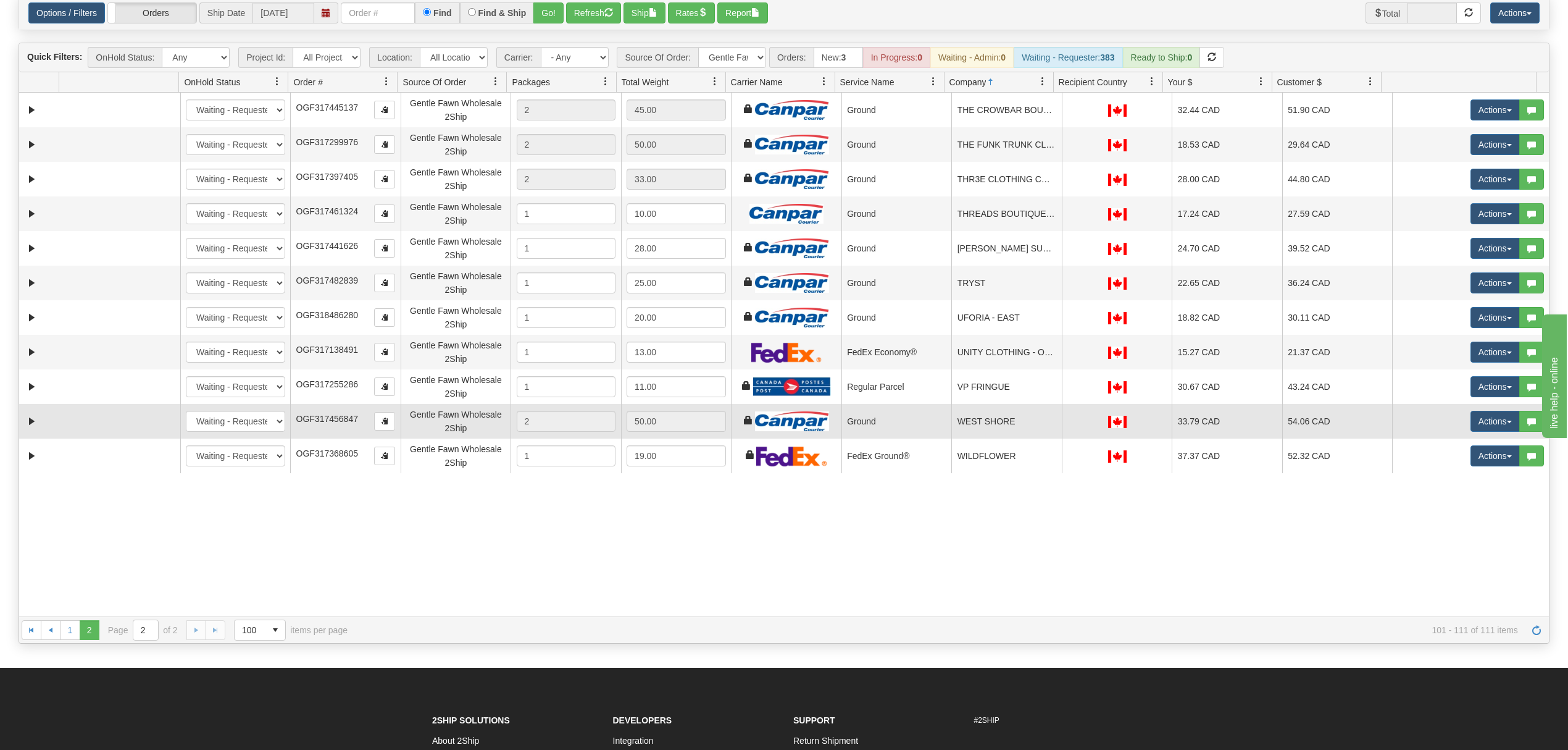
scroll to position [0, 0]
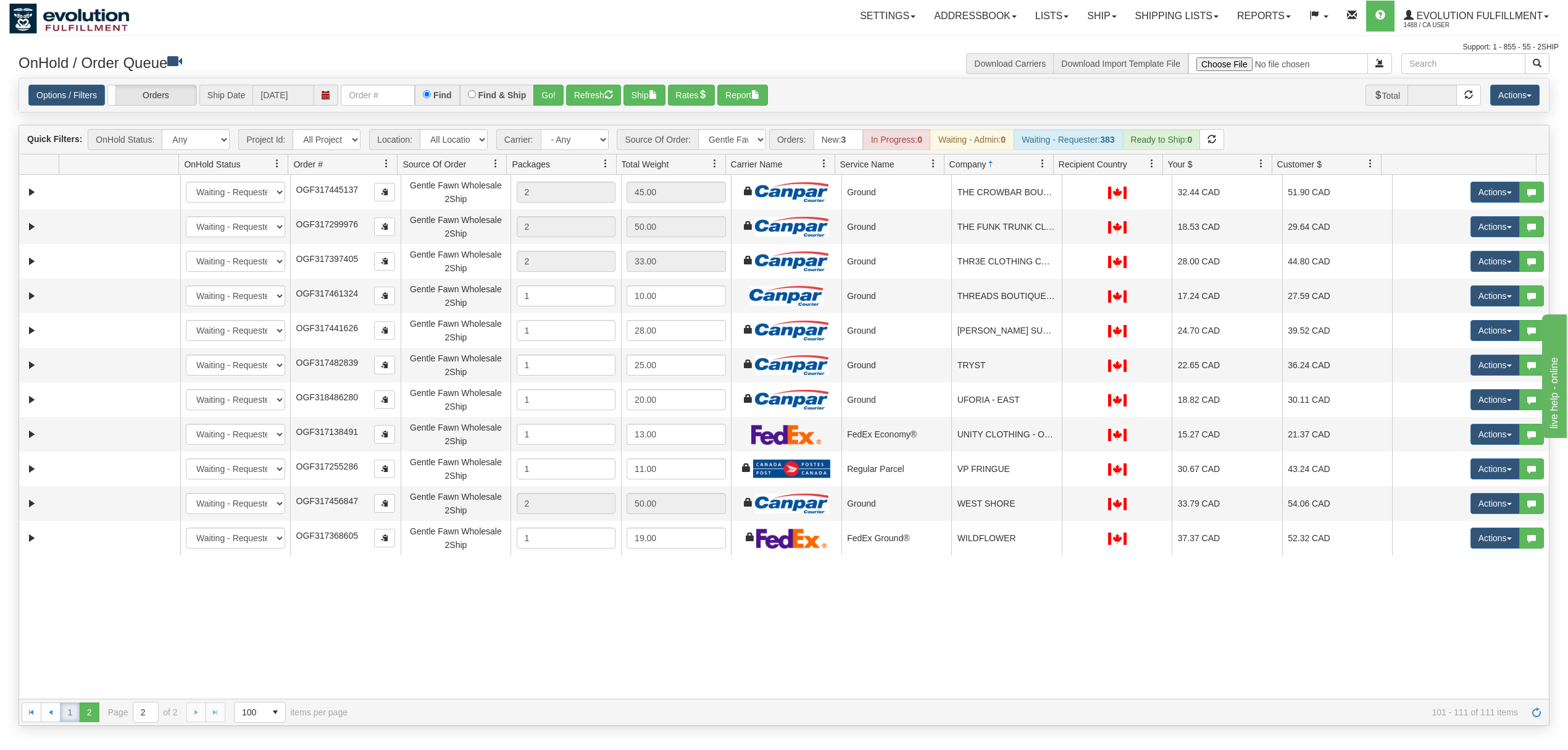
click at [69, 709] on link "1" at bounding box center [70, 712] width 19 height 19
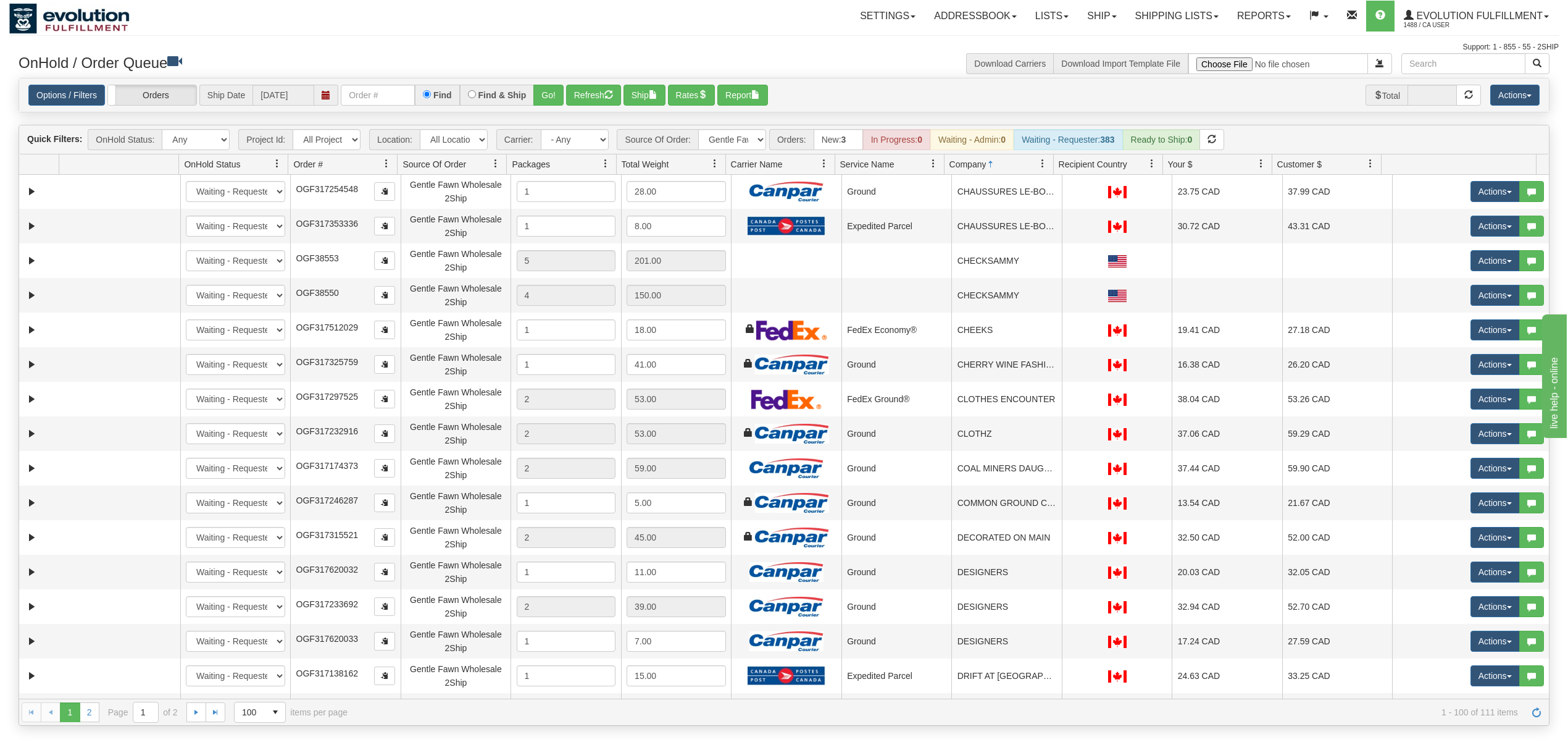
scroll to position [576, 0]
